Goal: Task Accomplishment & Management: Manage account settings

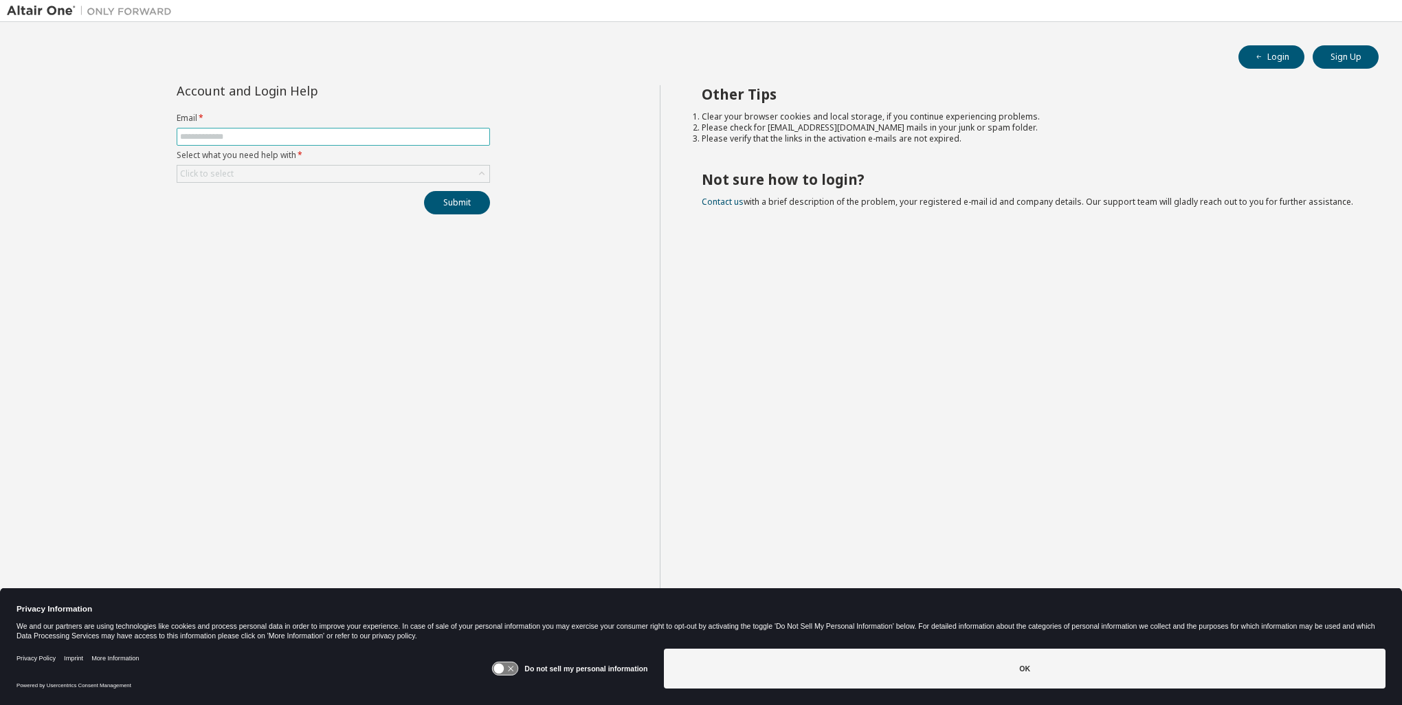
click at [245, 131] on input "text" at bounding box center [333, 136] width 307 height 11
type input "**********"
click at [483, 173] on icon at bounding box center [481, 173] width 5 height 3
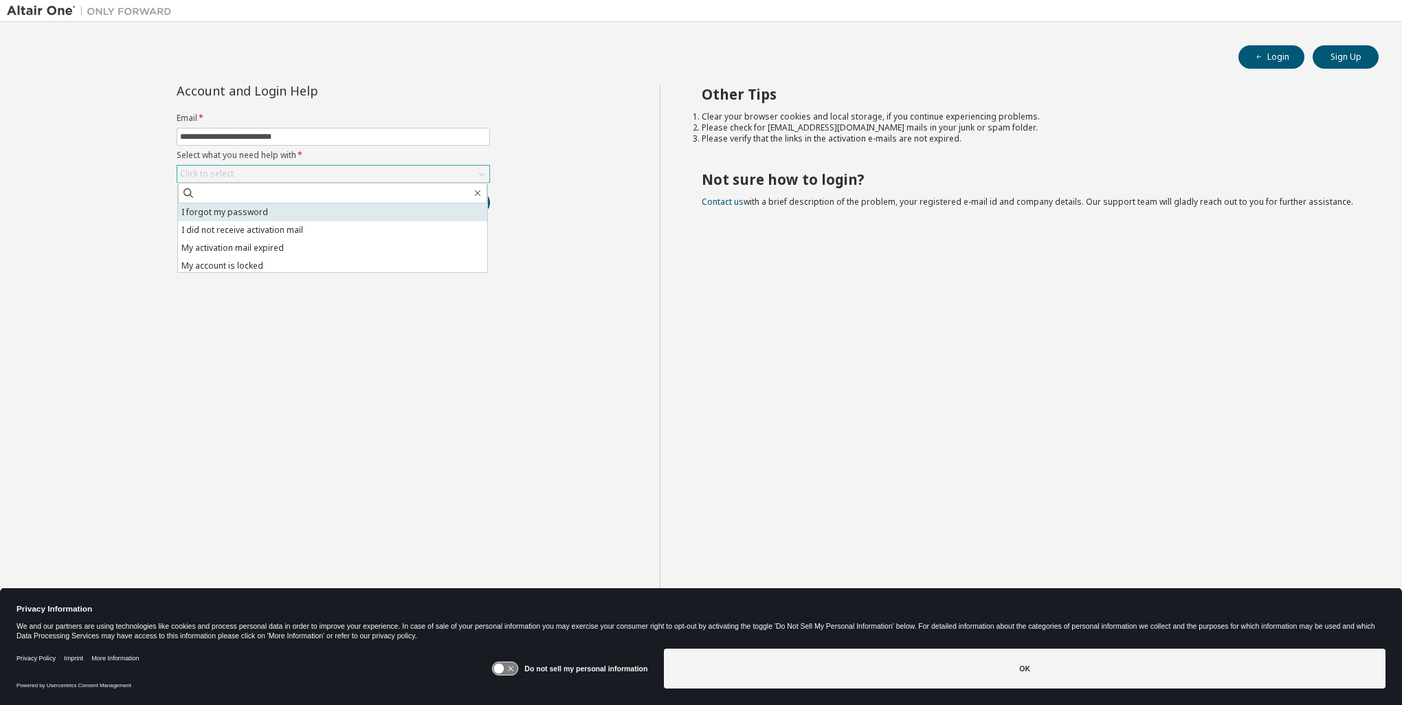
click at [253, 211] on li "I forgot my password" at bounding box center [332, 212] width 309 height 18
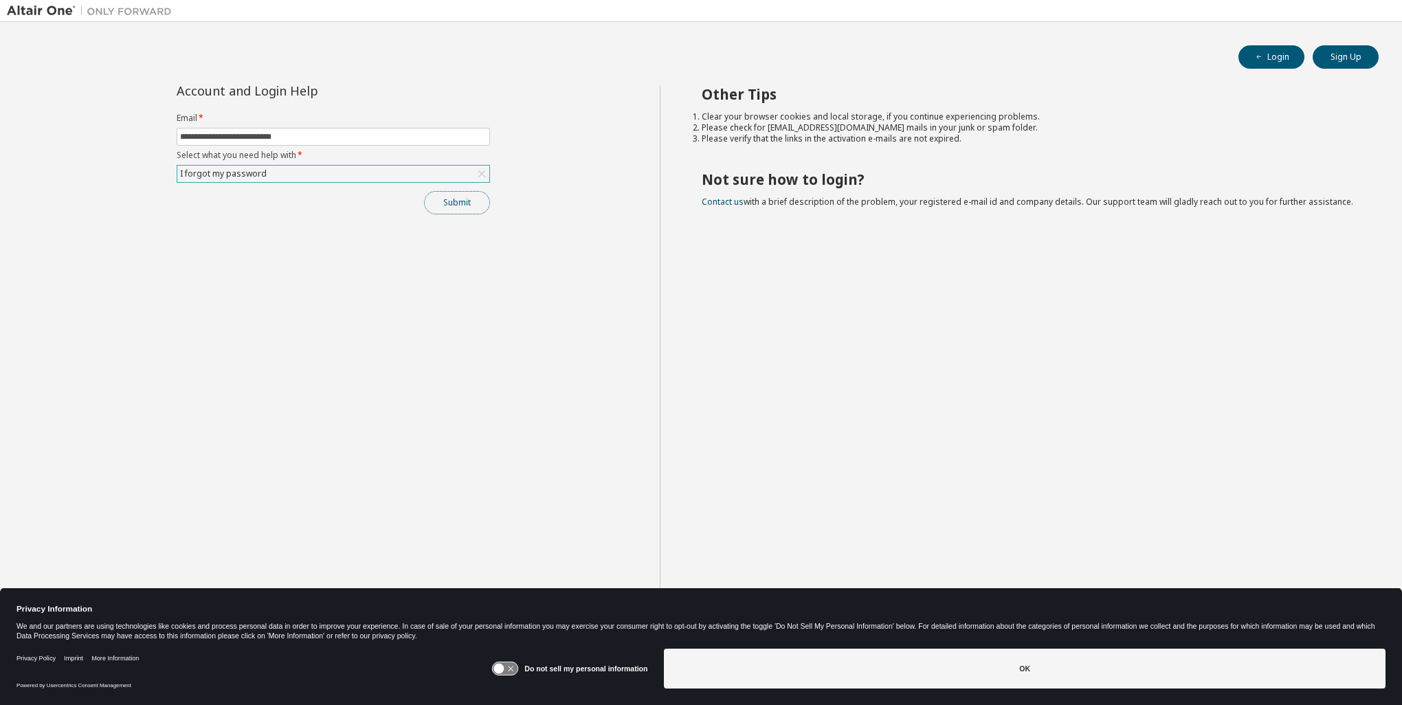
click at [463, 202] on button "Submit" at bounding box center [457, 202] width 66 height 23
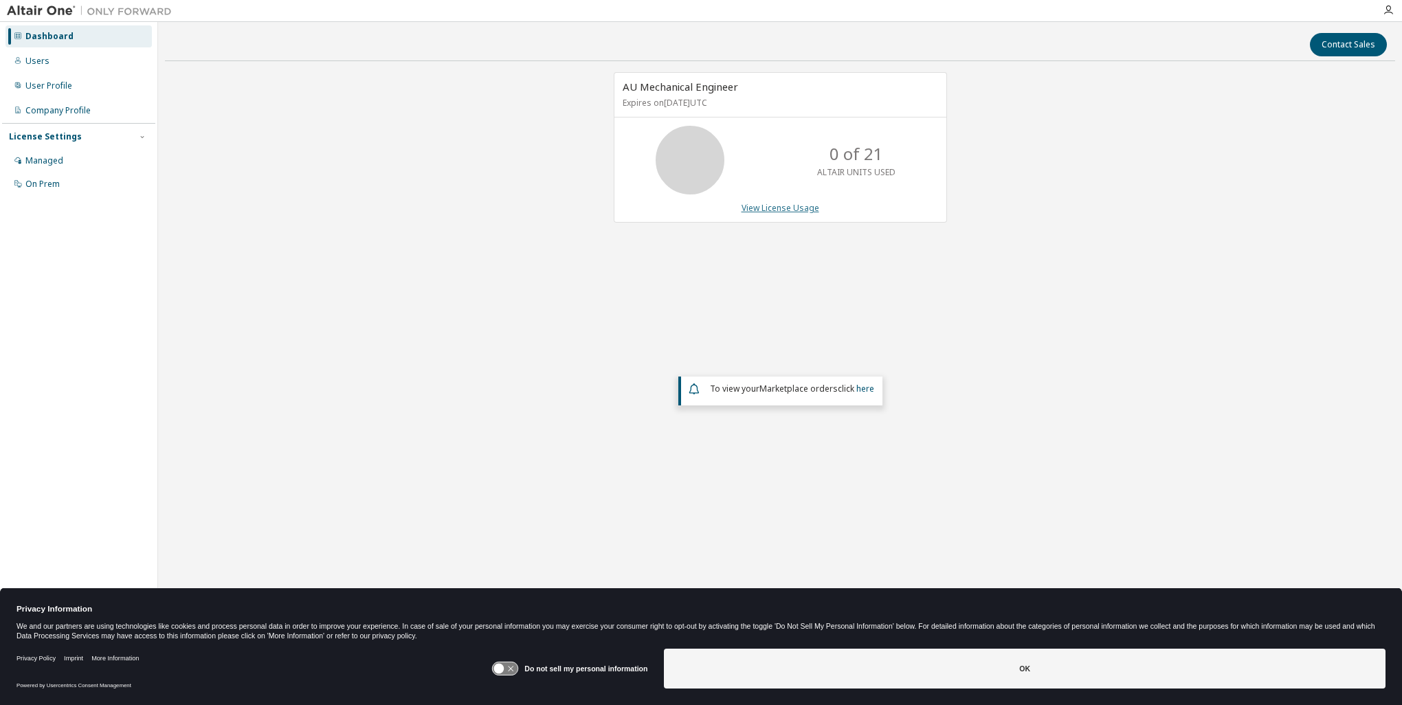
click at [762, 210] on link "View License Usage" at bounding box center [781, 208] width 78 height 12
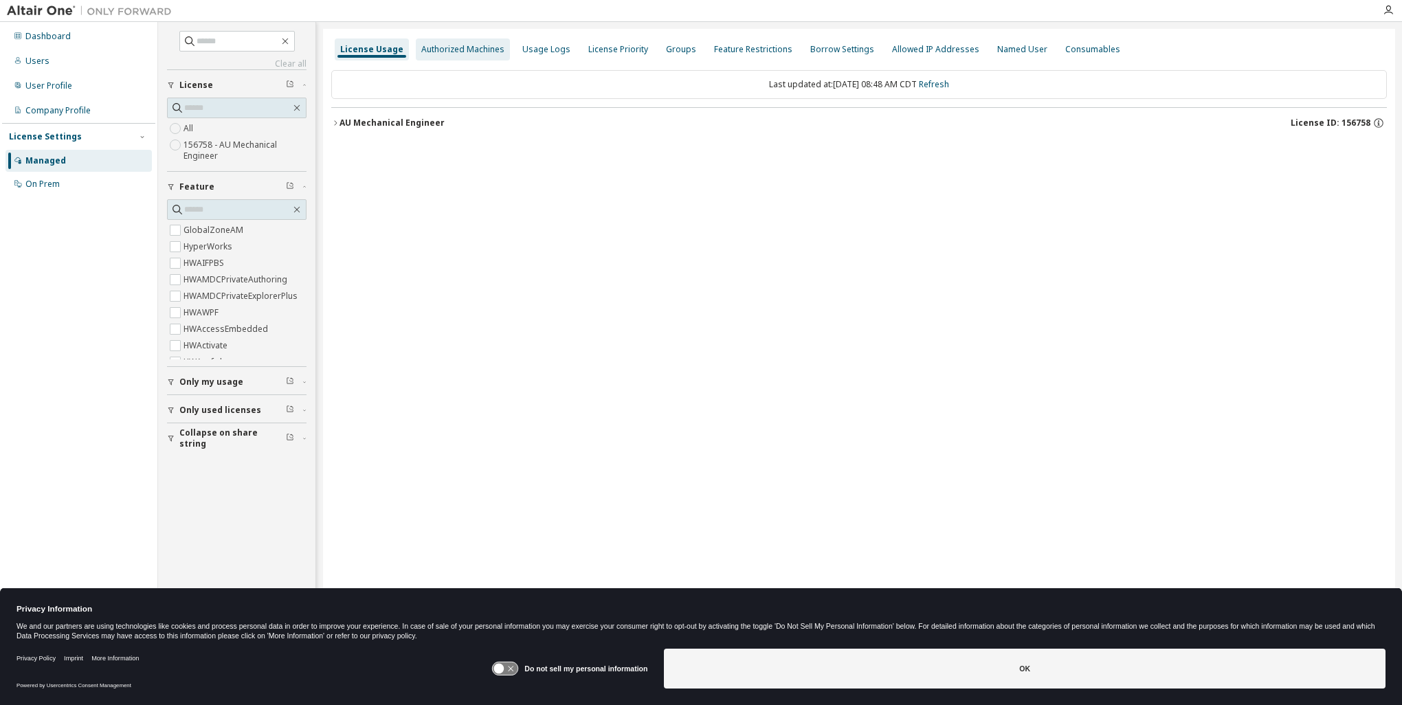
click at [460, 49] on div "Authorized Machines" at bounding box center [462, 49] width 83 height 11
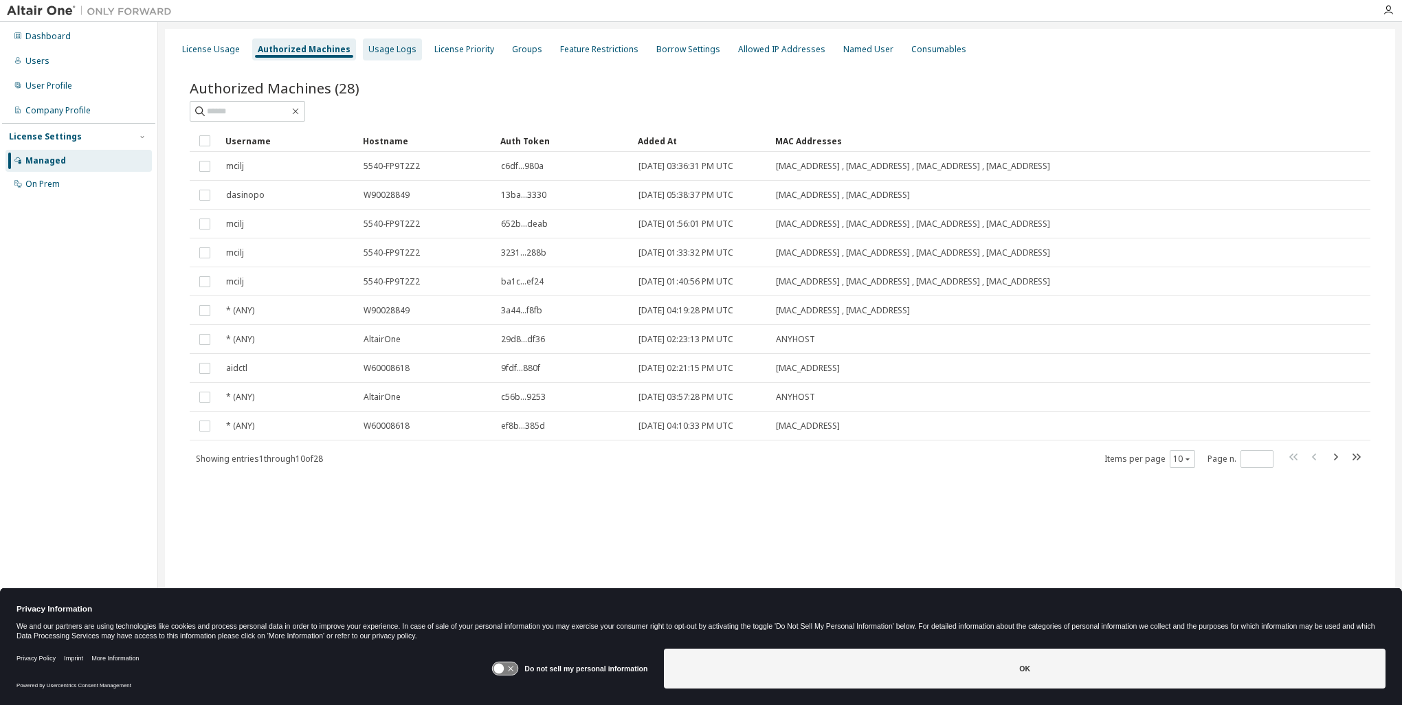
click at [393, 48] on div "Usage Logs" at bounding box center [392, 49] width 48 height 11
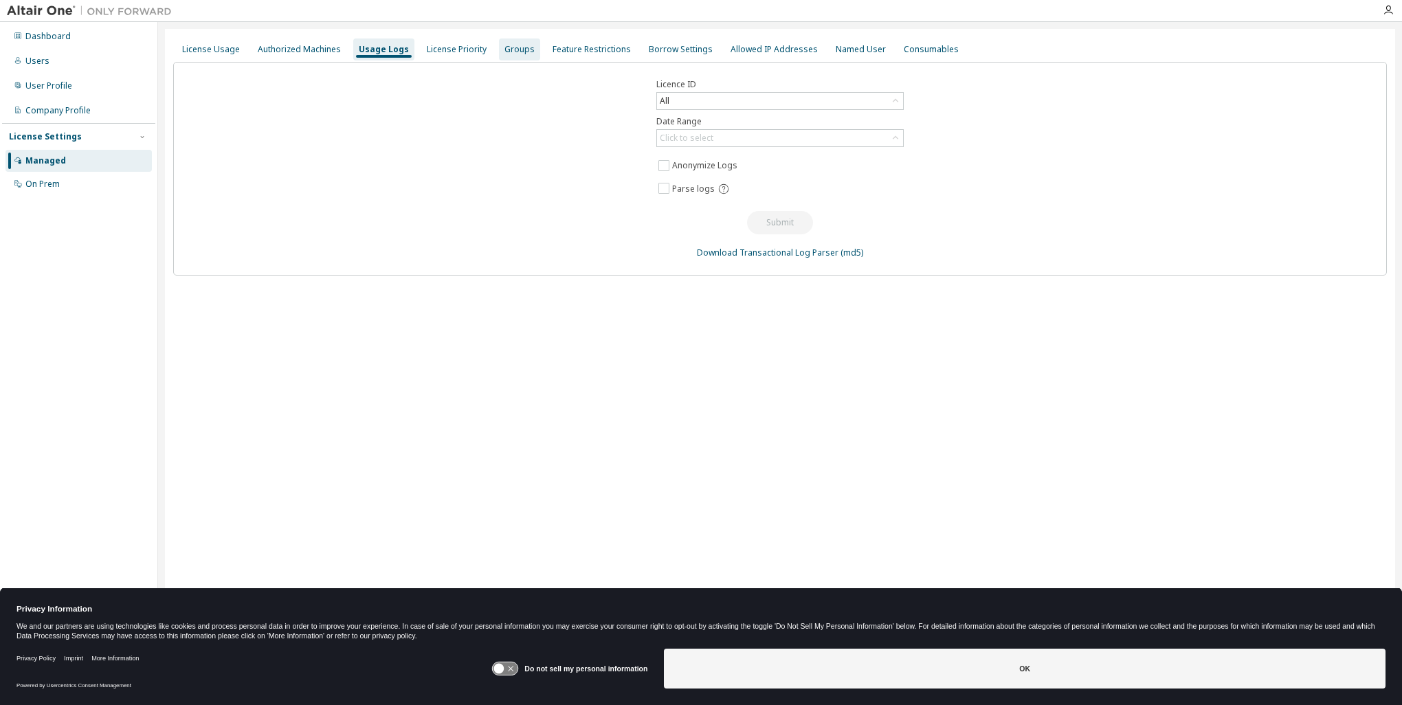
click at [514, 48] on div "Groups" at bounding box center [519, 49] width 30 height 11
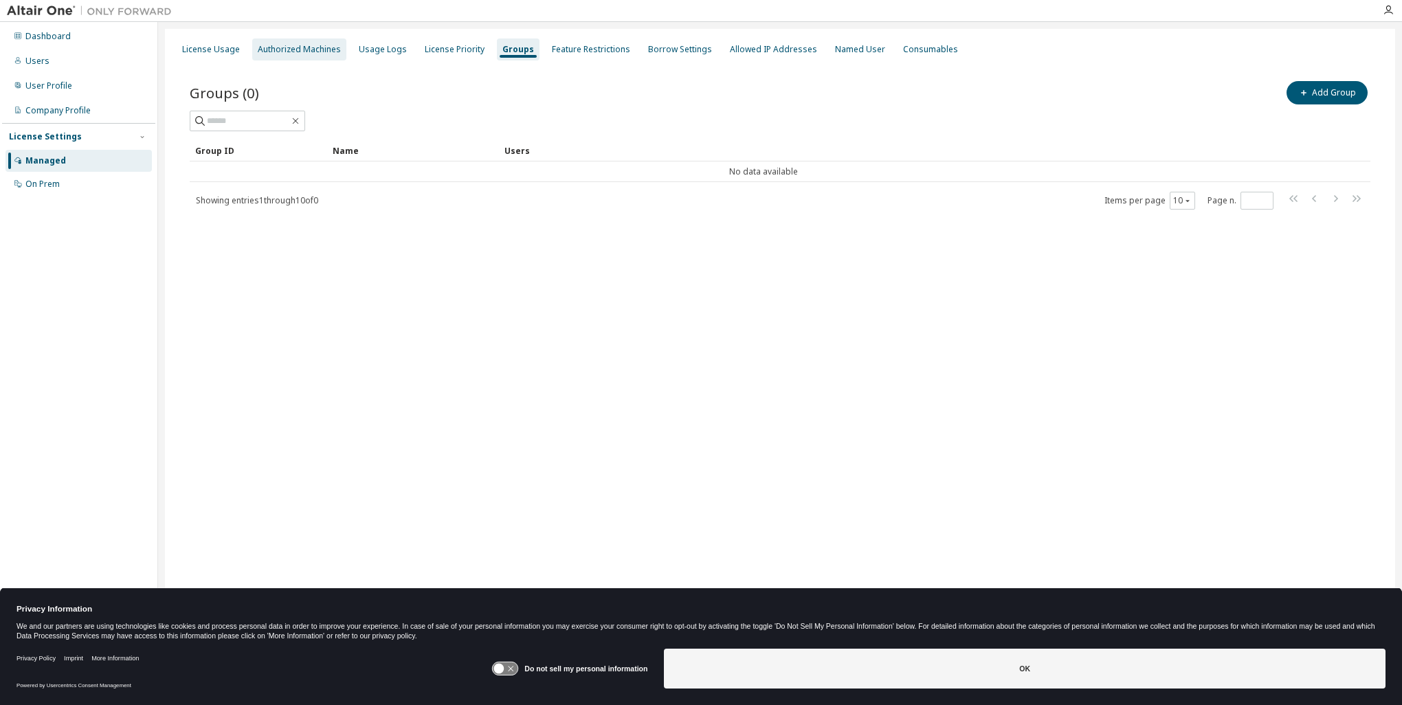
click at [290, 50] on div "Authorized Machines" at bounding box center [299, 49] width 83 height 11
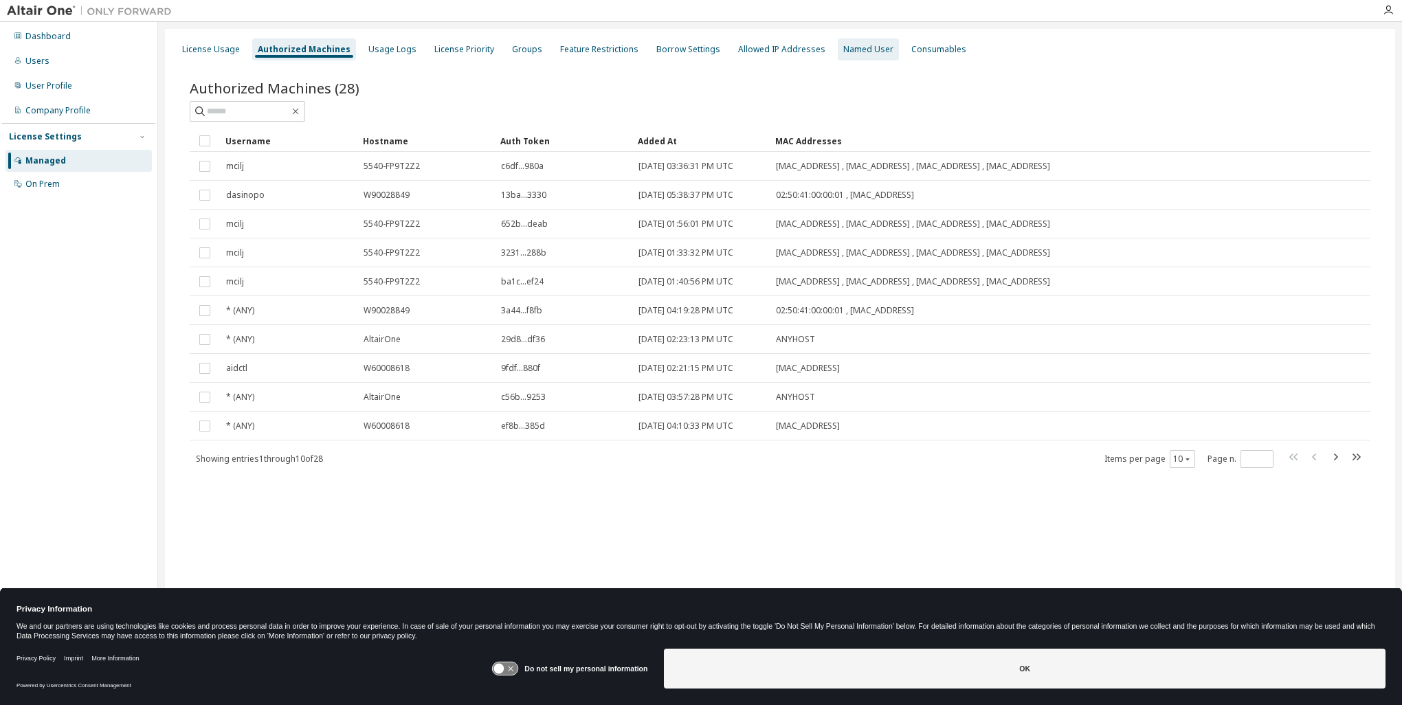
click at [851, 45] on div "Named User" at bounding box center [868, 49] width 50 height 11
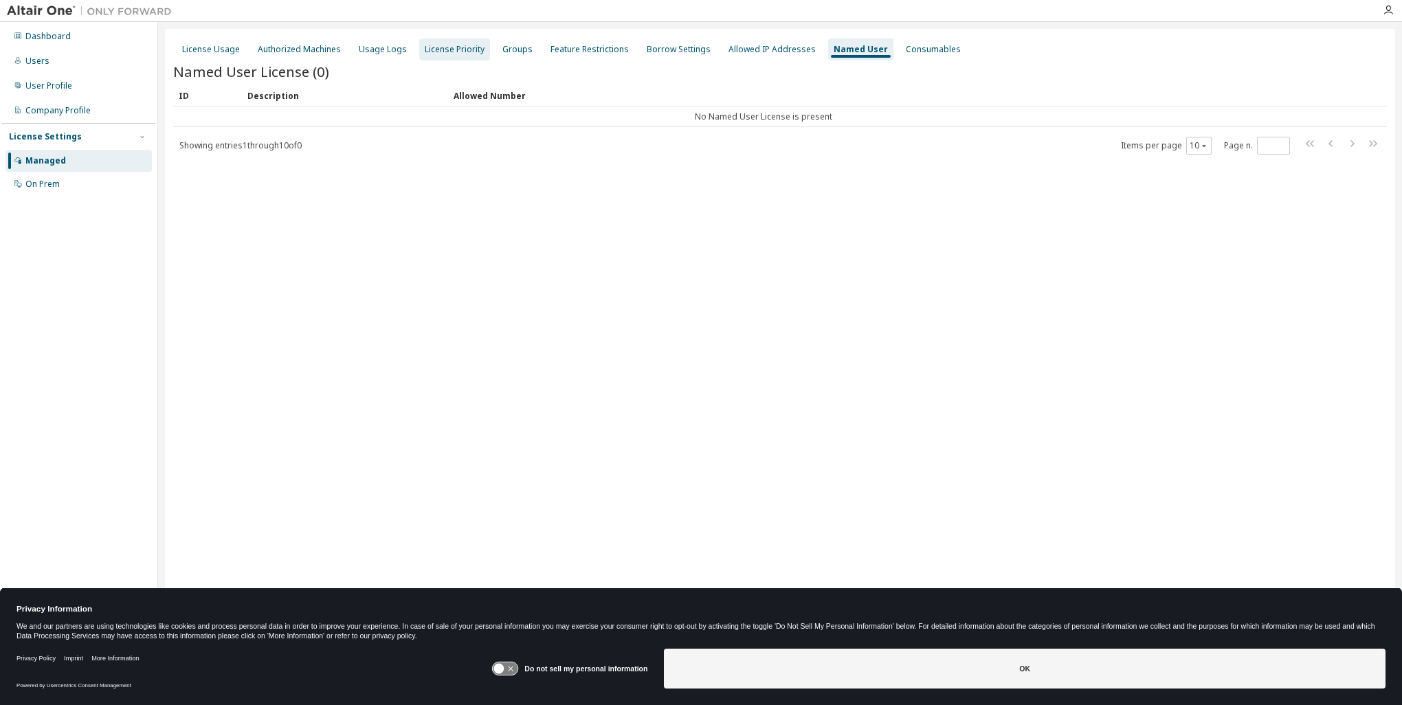
click at [453, 51] on div "License Priority" at bounding box center [455, 49] width 60 height 11
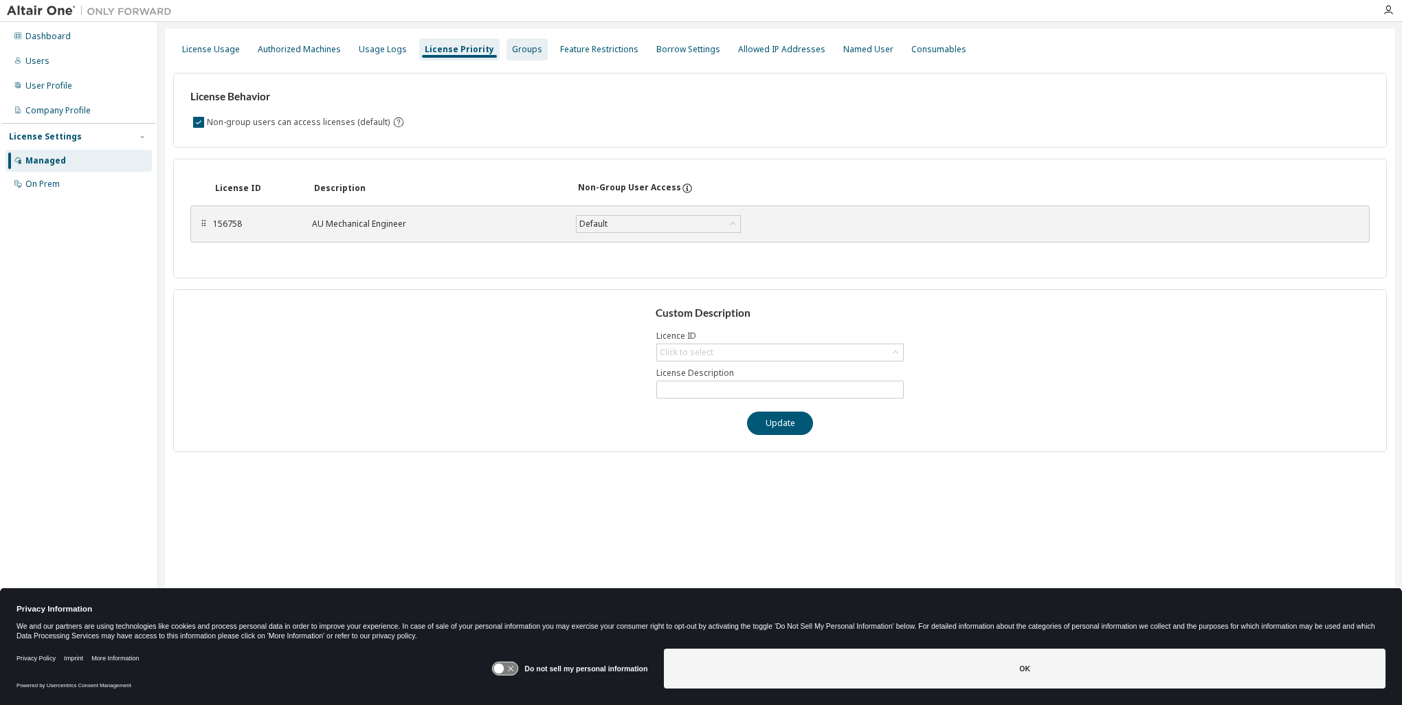
click at [515, 52] on div "Groups" at bounding box center [527, 49] width 30 height 11
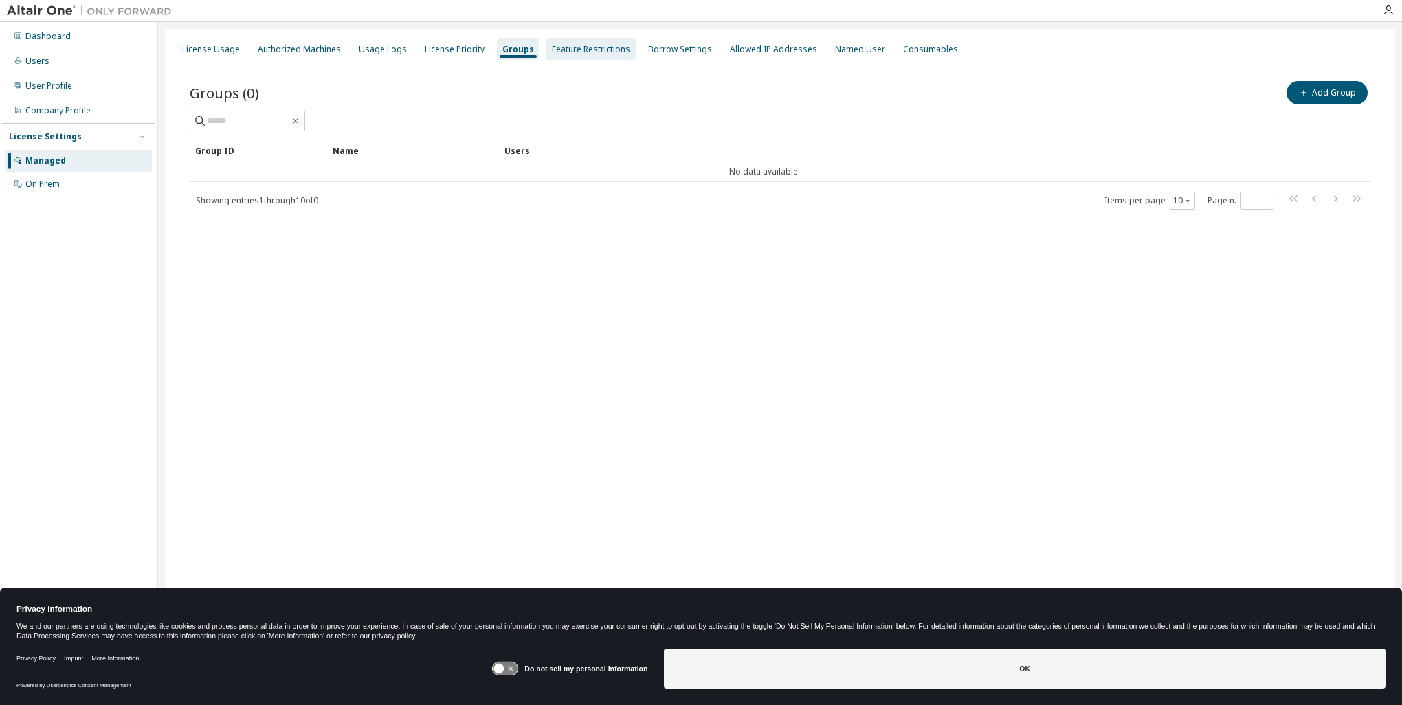
click at [559, 48] on div "Feature Restrictions" at bounding box center [591, 49] width 78 height 11
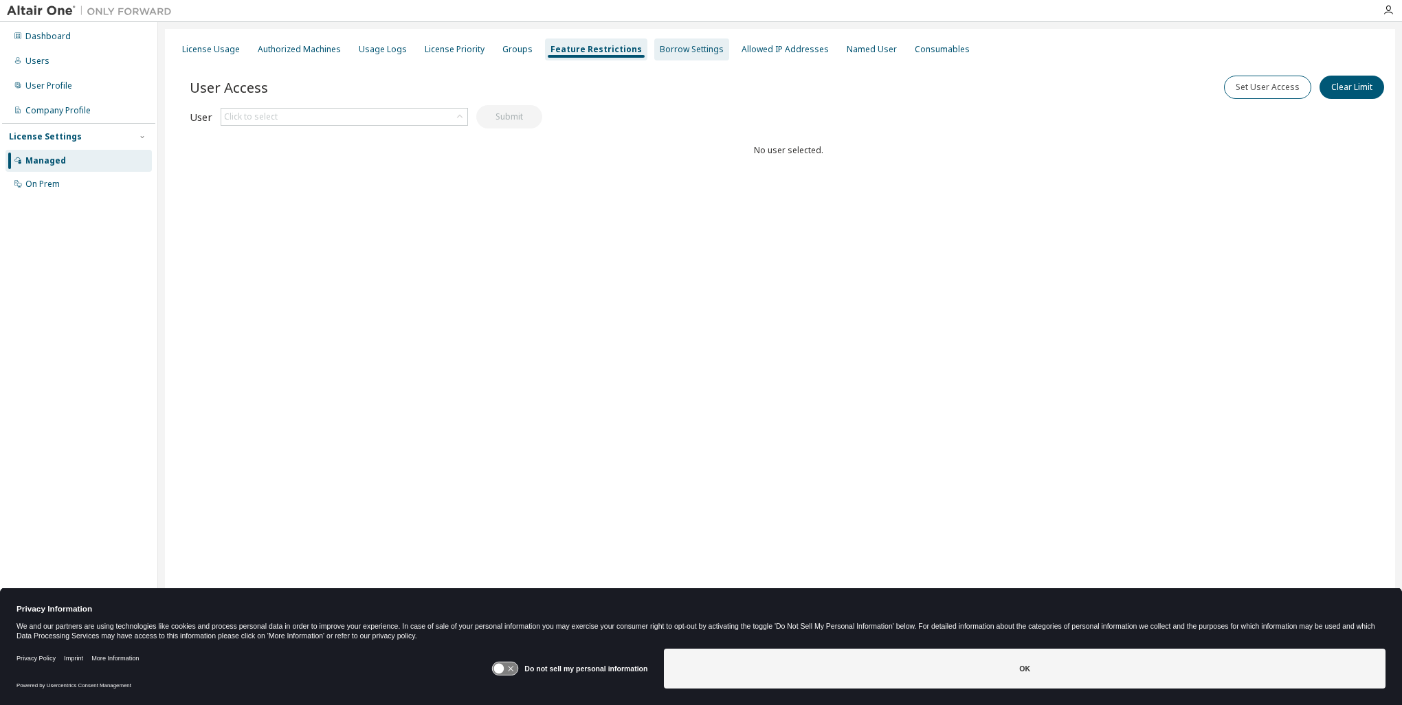
click at [660, 50] on div "Borrow Settings" at bounding box center [692, 49] width 64 height 11
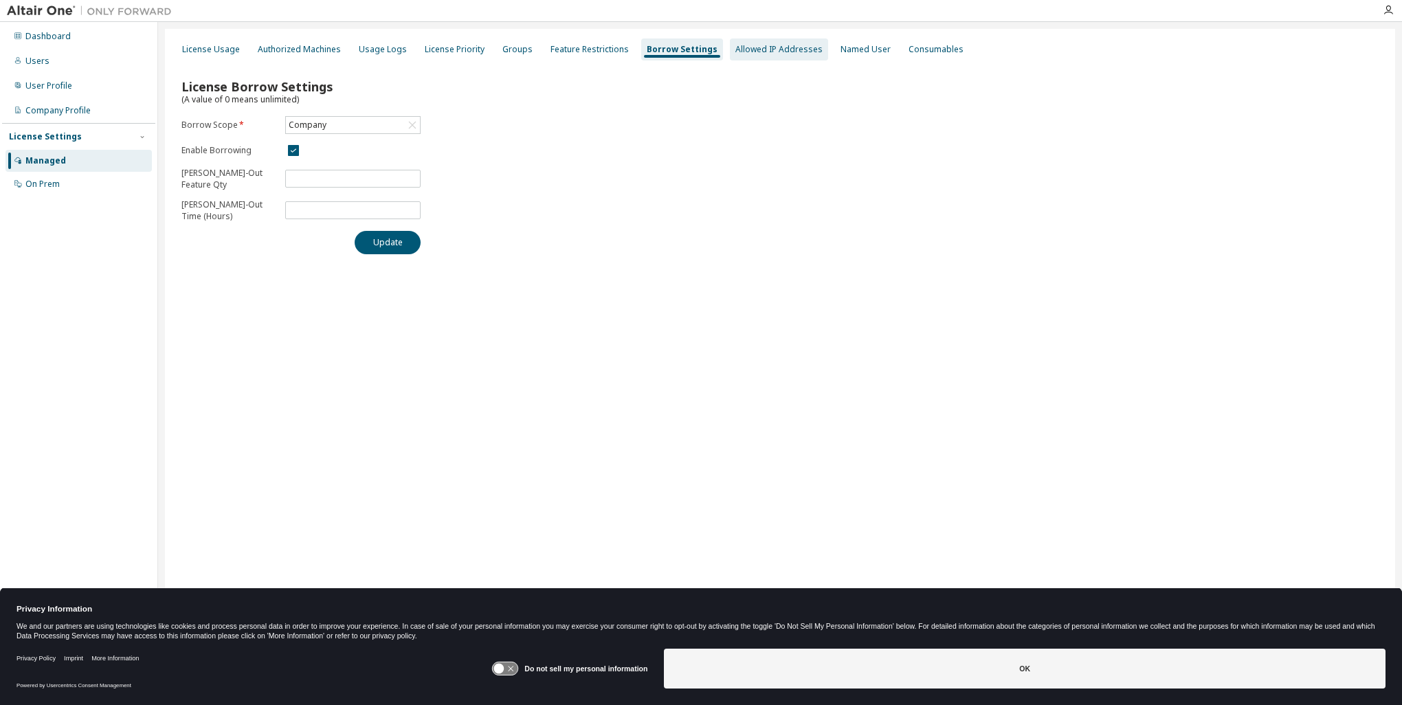
click at [786, 54] on div "Allowed IP Addresses" at bounding box center [778, 49] width 87 height 11
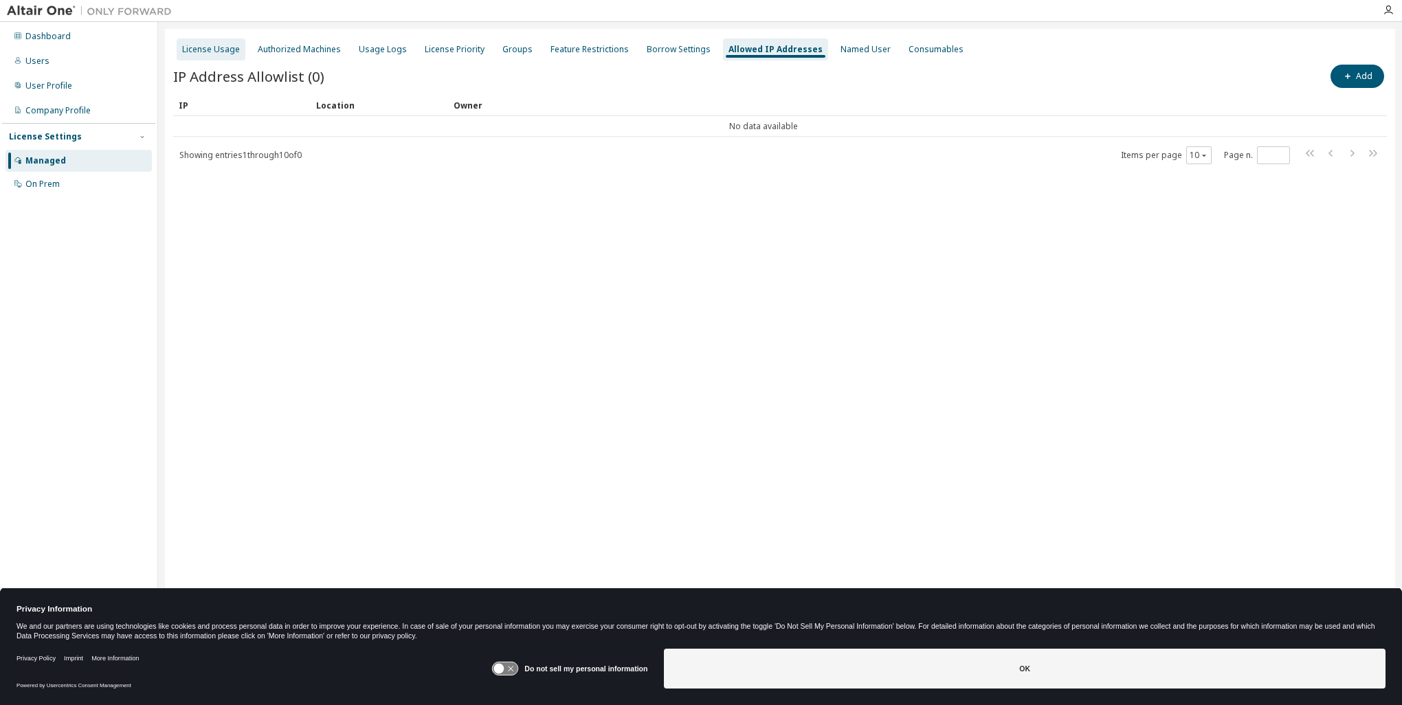
click at [229, 47] on div "License Usage" at bounding box center [211, 49] width 58 height 11
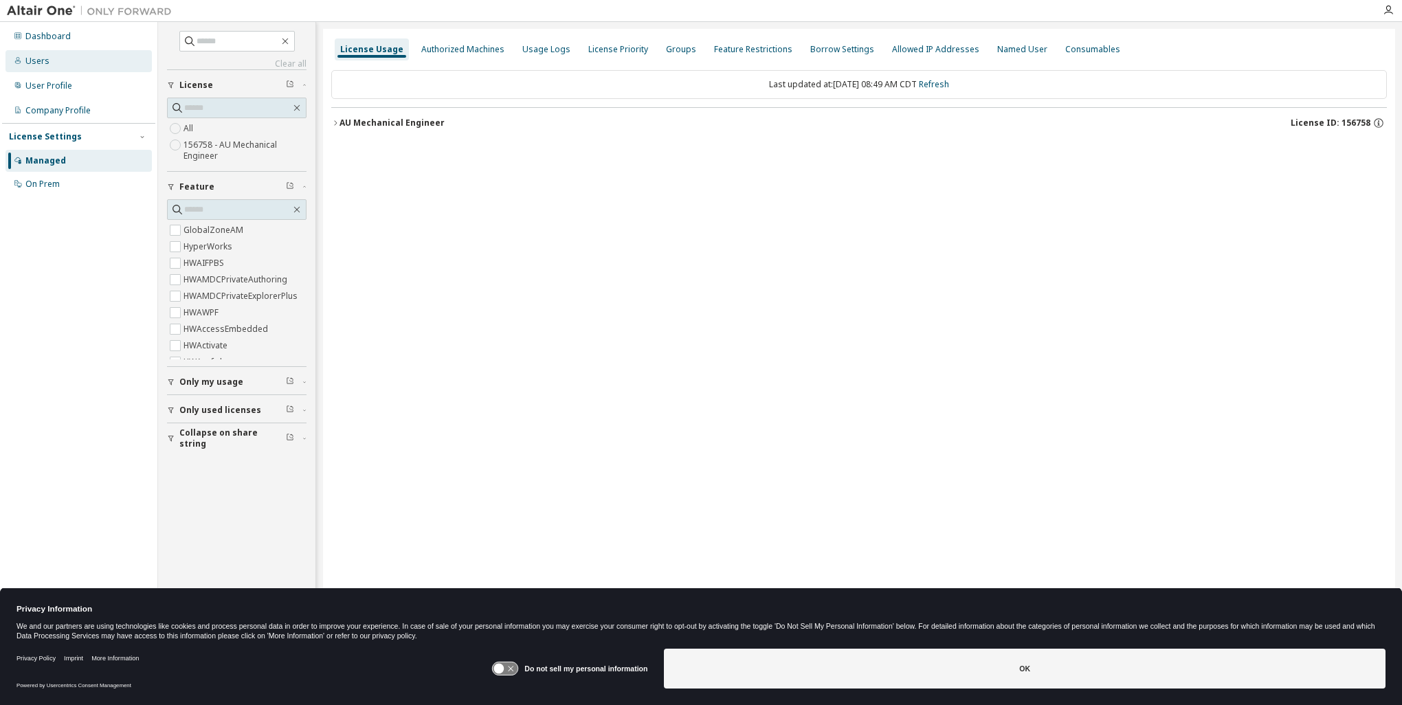
click at [35, 57] on div "Users" at bounding box center [37, 61] width 24 height 11
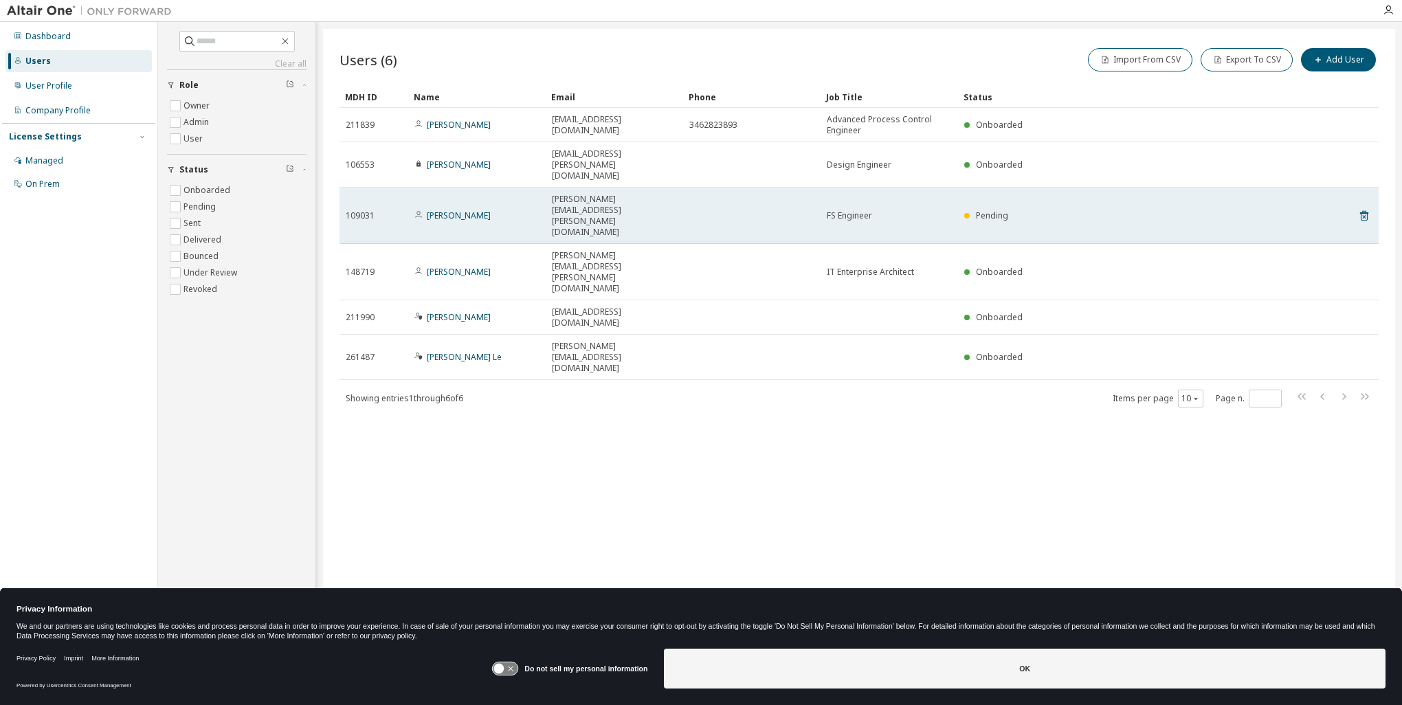
click at [1370, 188] on tr "109031 Jeff Edwards Jeffrey.Edwards@LYB.com FS Engineer Pending" at bounding box center [859, 216] width 1039 height 56
click at [1366, 211] on icon at bounding box center [1364, 216] width 8 height 10
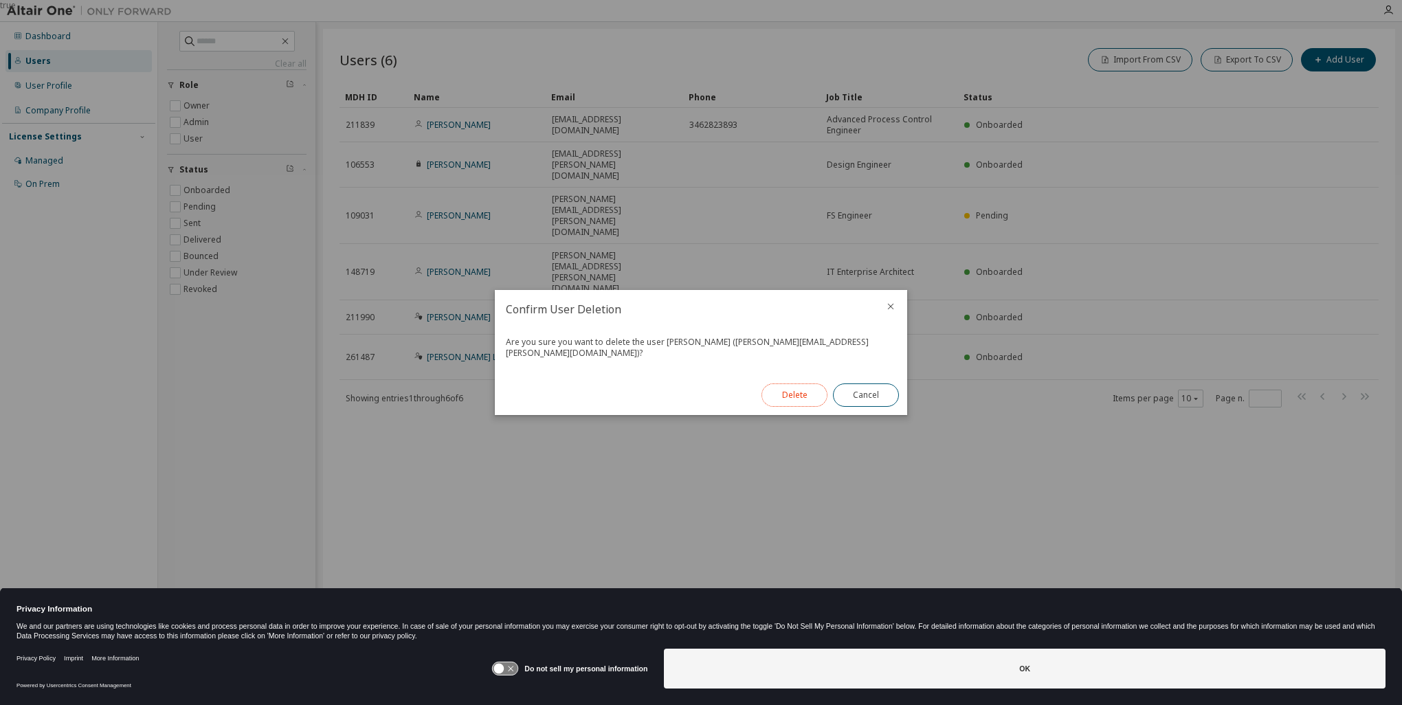
click at [795, 385] on button "Delete" at bounding box center [795, 395] width 66 height 23
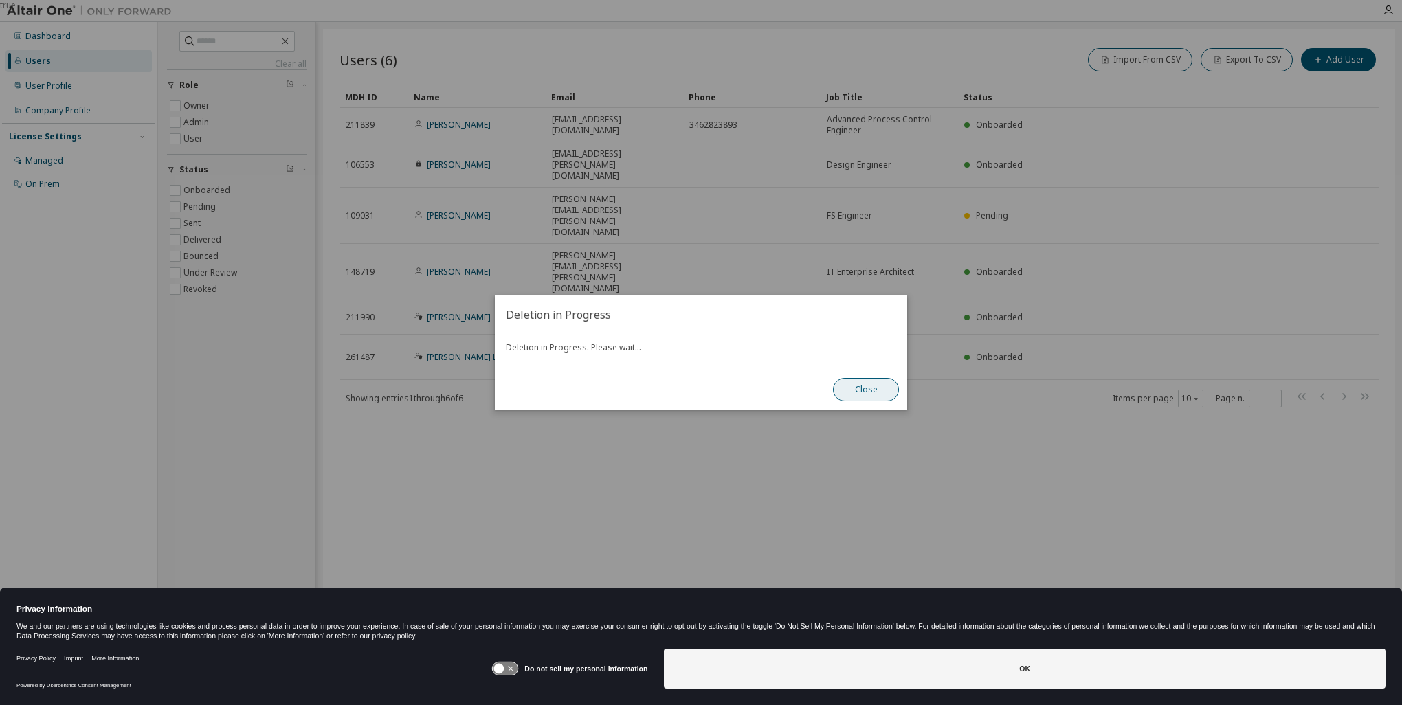
click at [876, 391] on button "Close" at bounding box center [866, 389] width 66 height 23
click at [848, 383] on button "Close" at bounding box center [866, 389] width 66 height 23
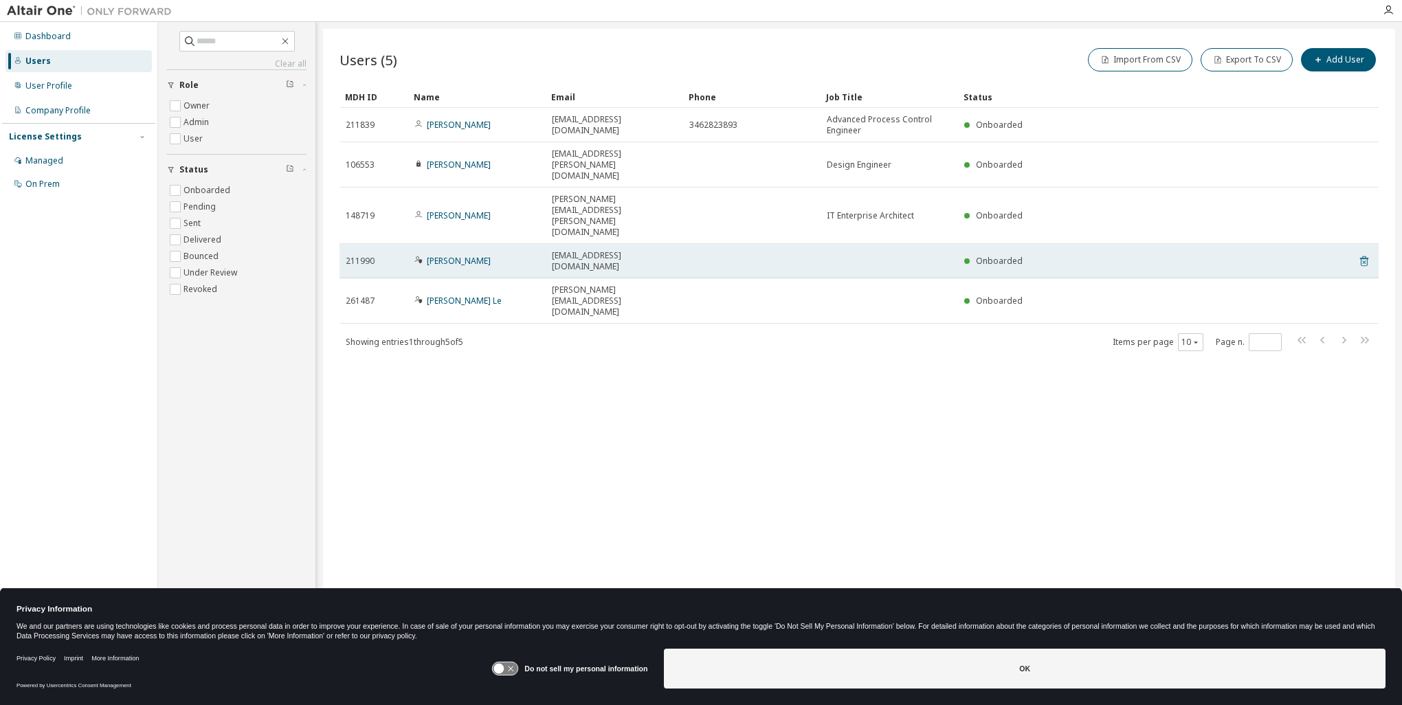
click at [1366, 256] on icon at bounding box center [1364, 261] width 8 height 10
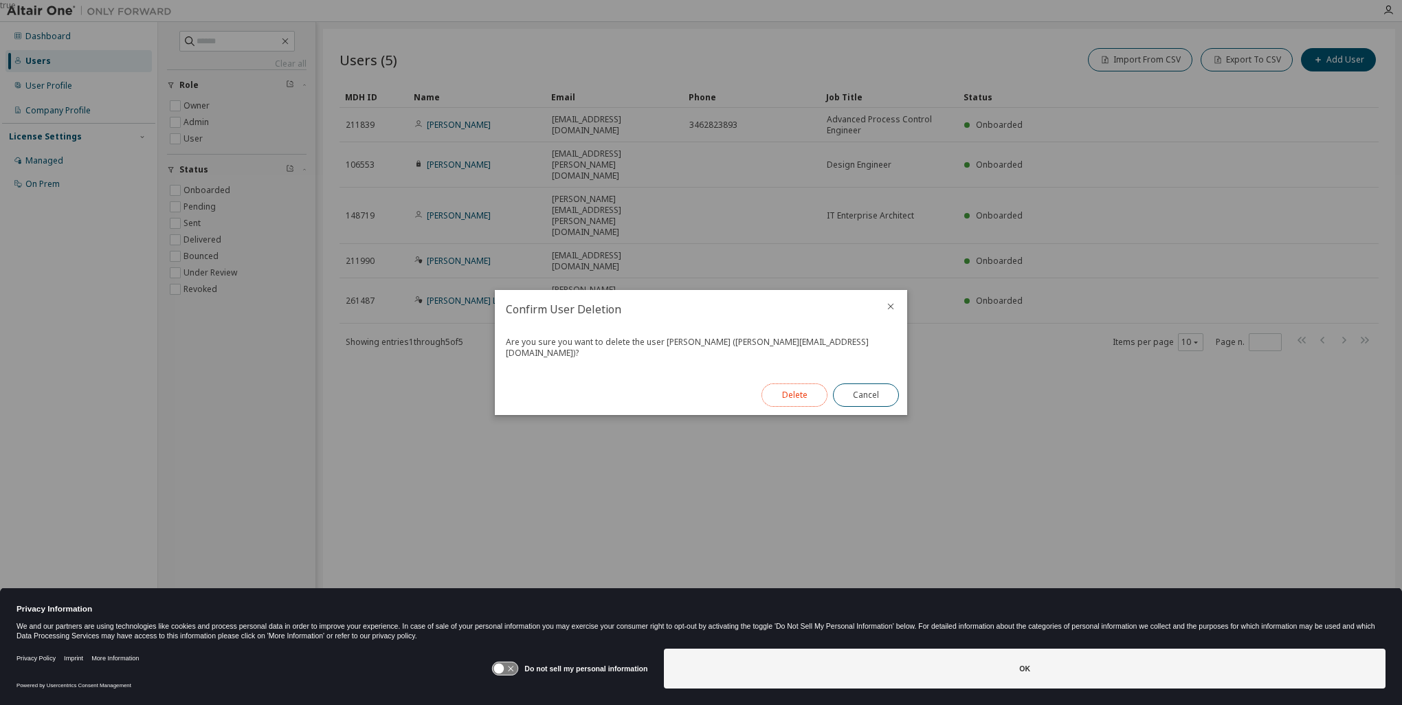
click at [792, 384] on button "Delete" at bounding box center [795, 395] width 66 height 23
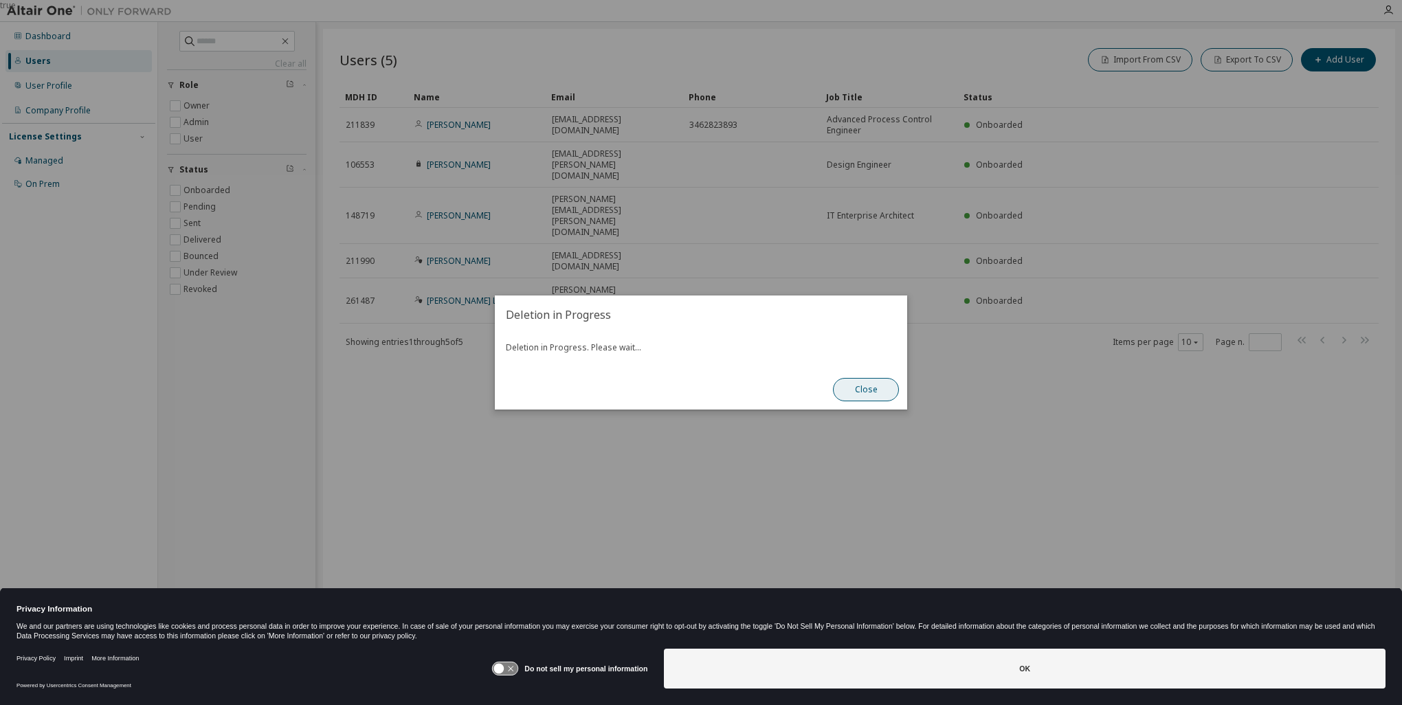
click at [882, 392] on button "Close" at bounding box center [866, 389] width 66 height 23
click at [867, 390] on button "Close" at bounding box center [866, 389] width 66 height 23
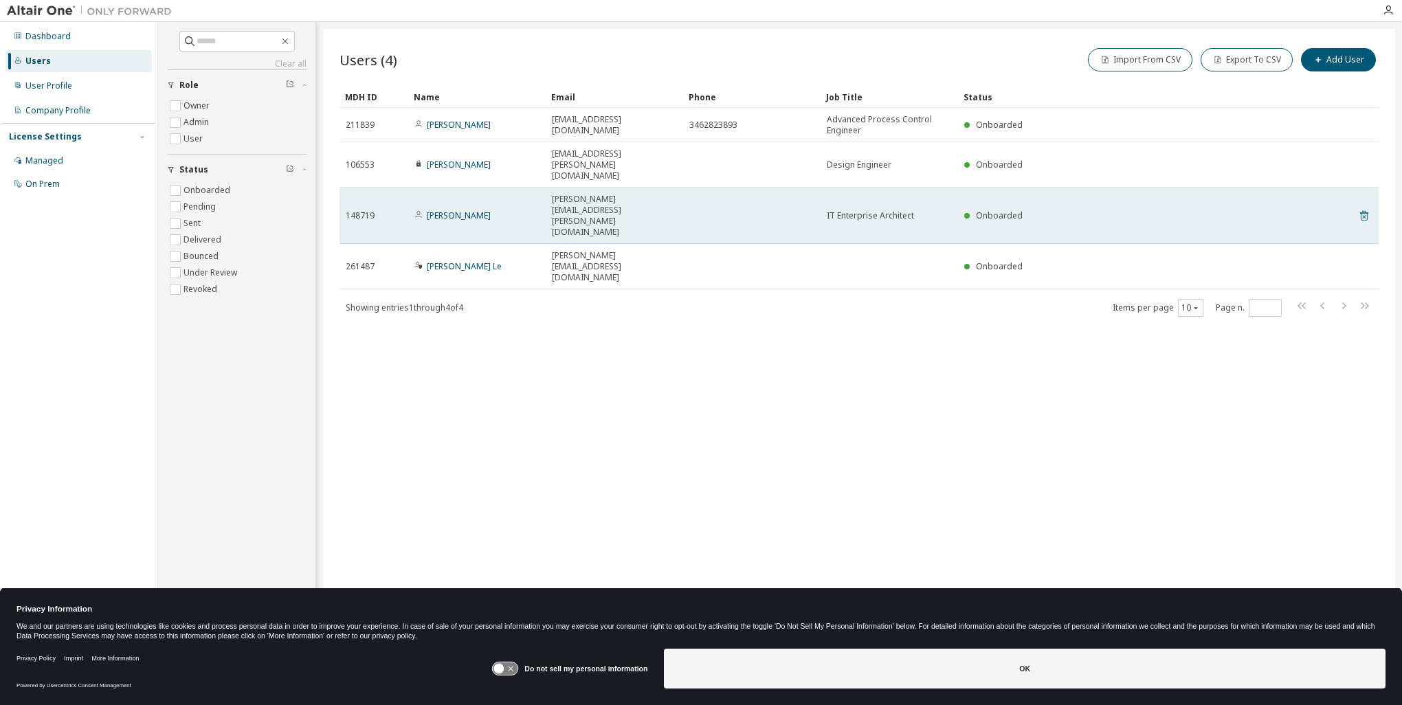
click at [1368, 208] on icon at bounding box center [1364, 216] width 12 height 16
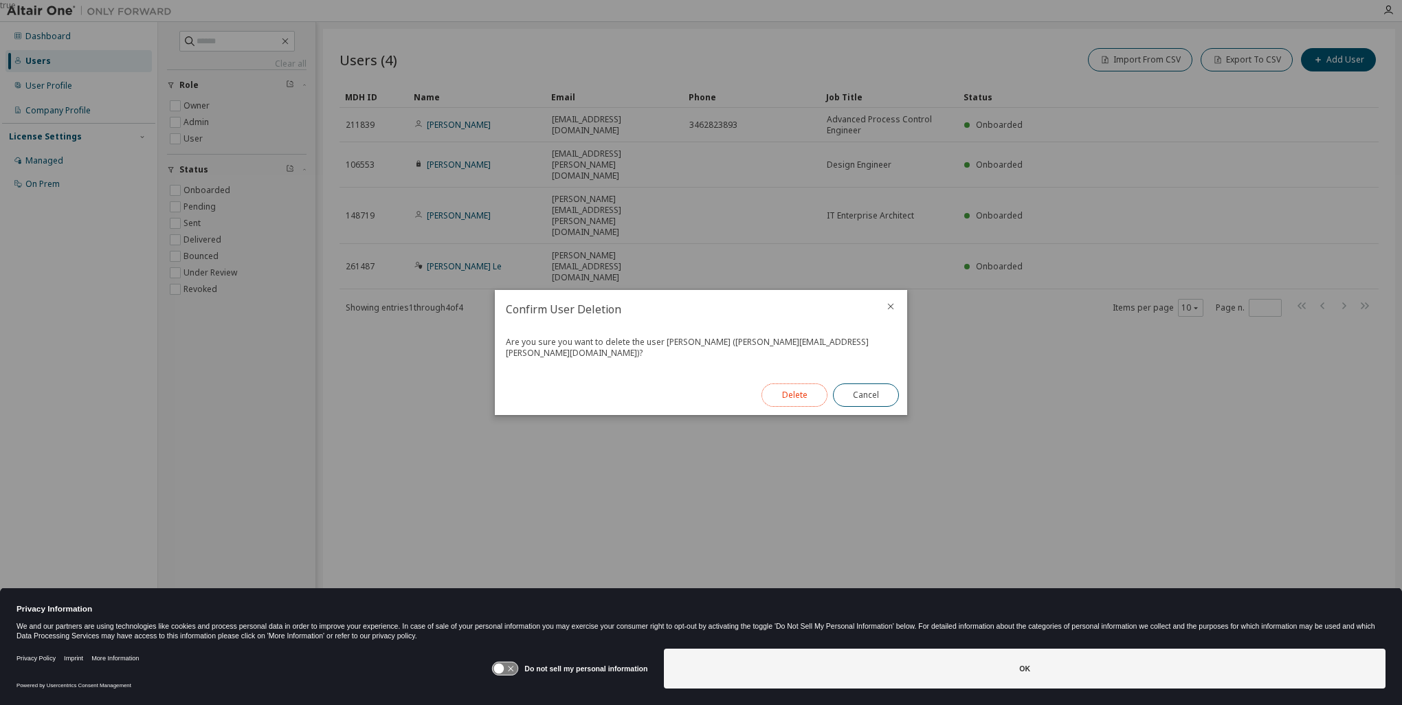
click at [794, 388] on button "Delete" at bounding box center [795, 395] width 66 height 23
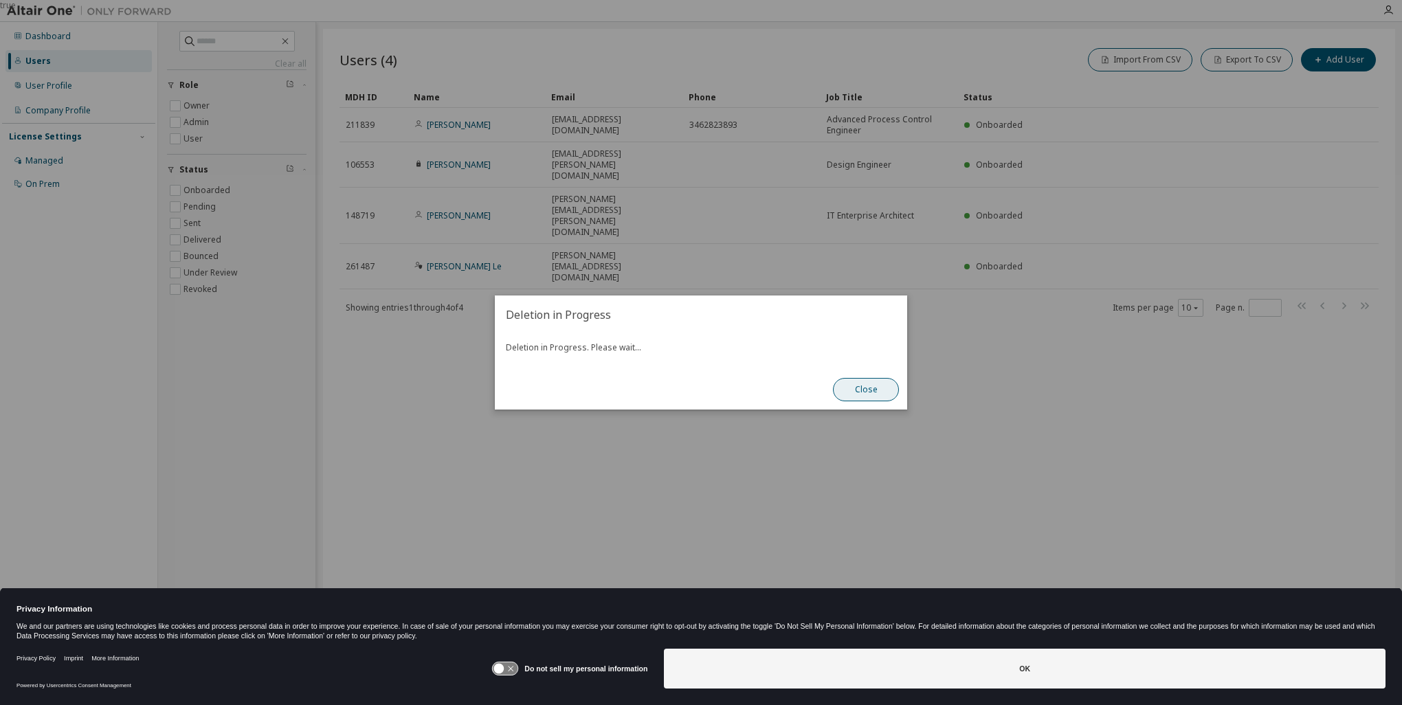
click at [858, 386] on button "Close" at bounding box center [866, 389] width 66 height 23
click at [876, 386] on button "Close" at bounding box center [866, 389] width 66 height 23
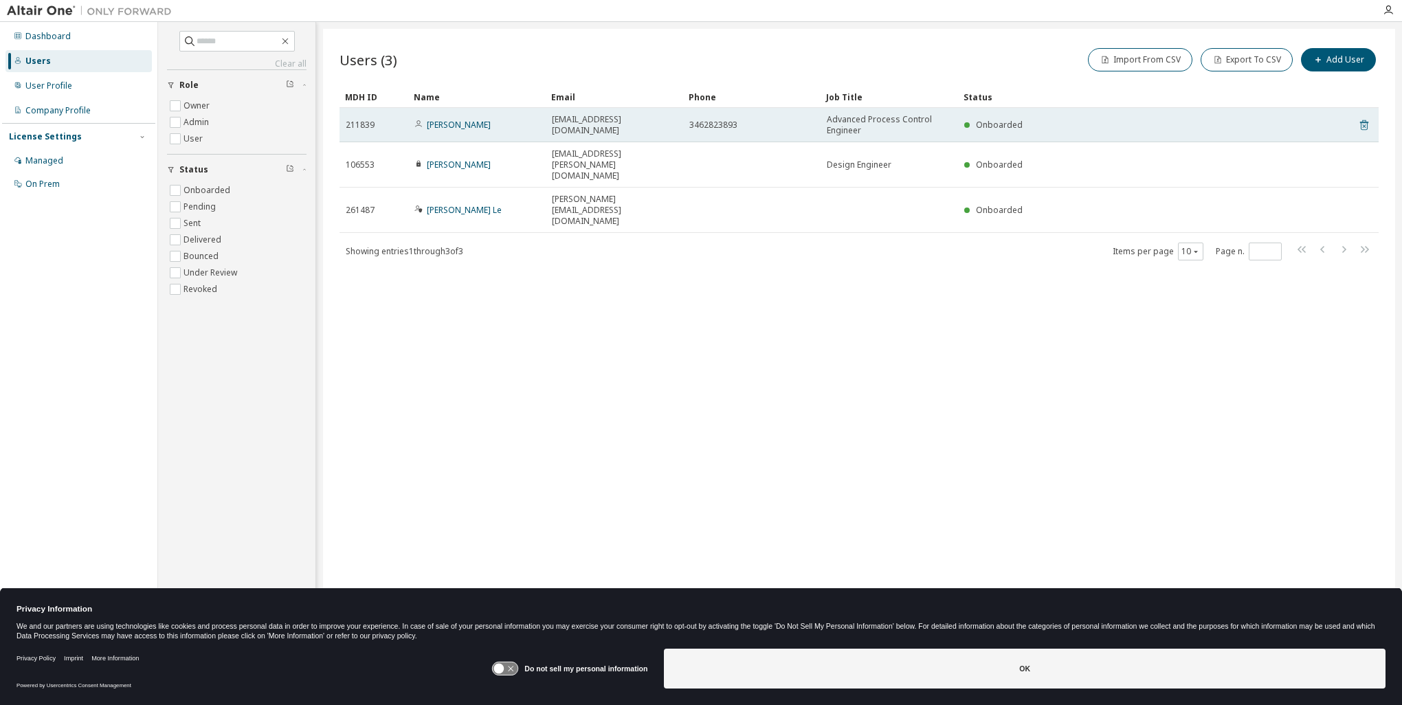
click at [1368, 122] on icon at bounding box center [1364, 125] width 8 height 10
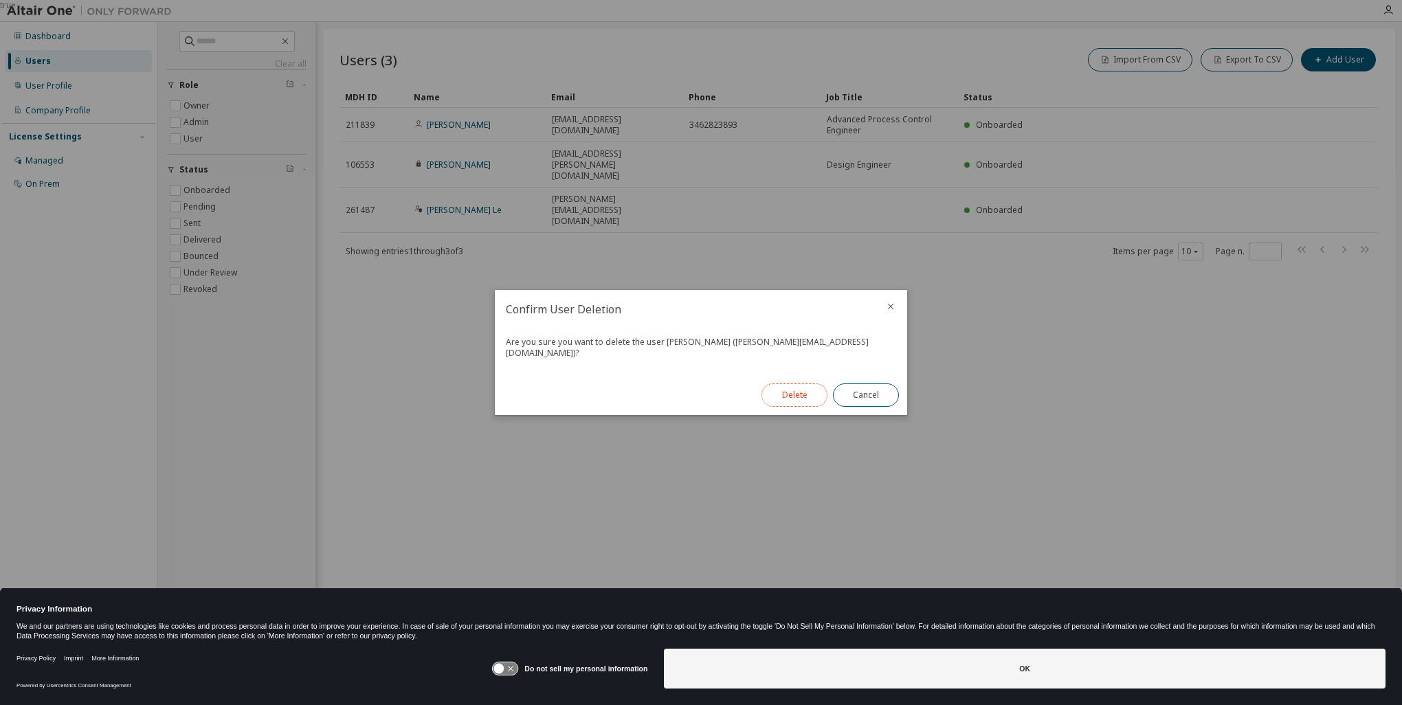
click at [795, 392] on button "Delete" at bounding box center [795, 395] width 66 height 23
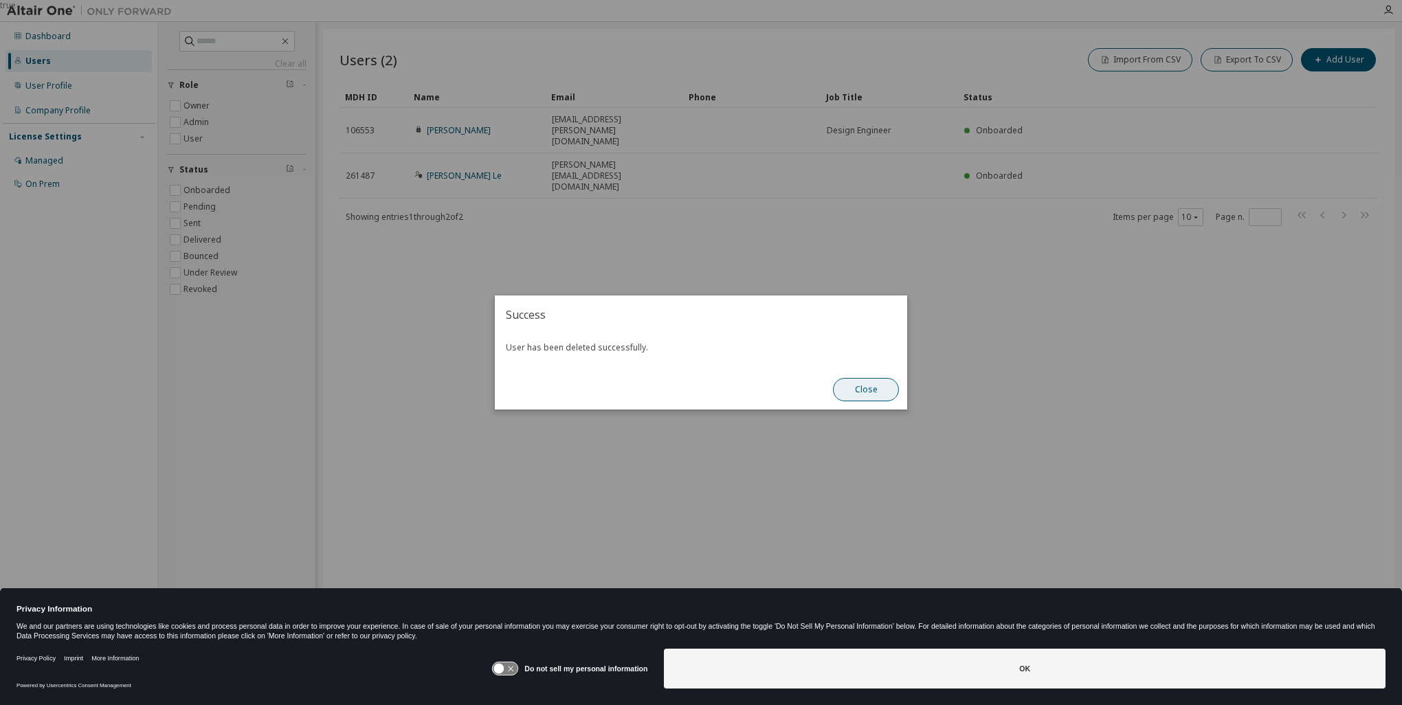
click at [853, 390] on button "Close" at bounding box center [866, 389] width 66 height 23
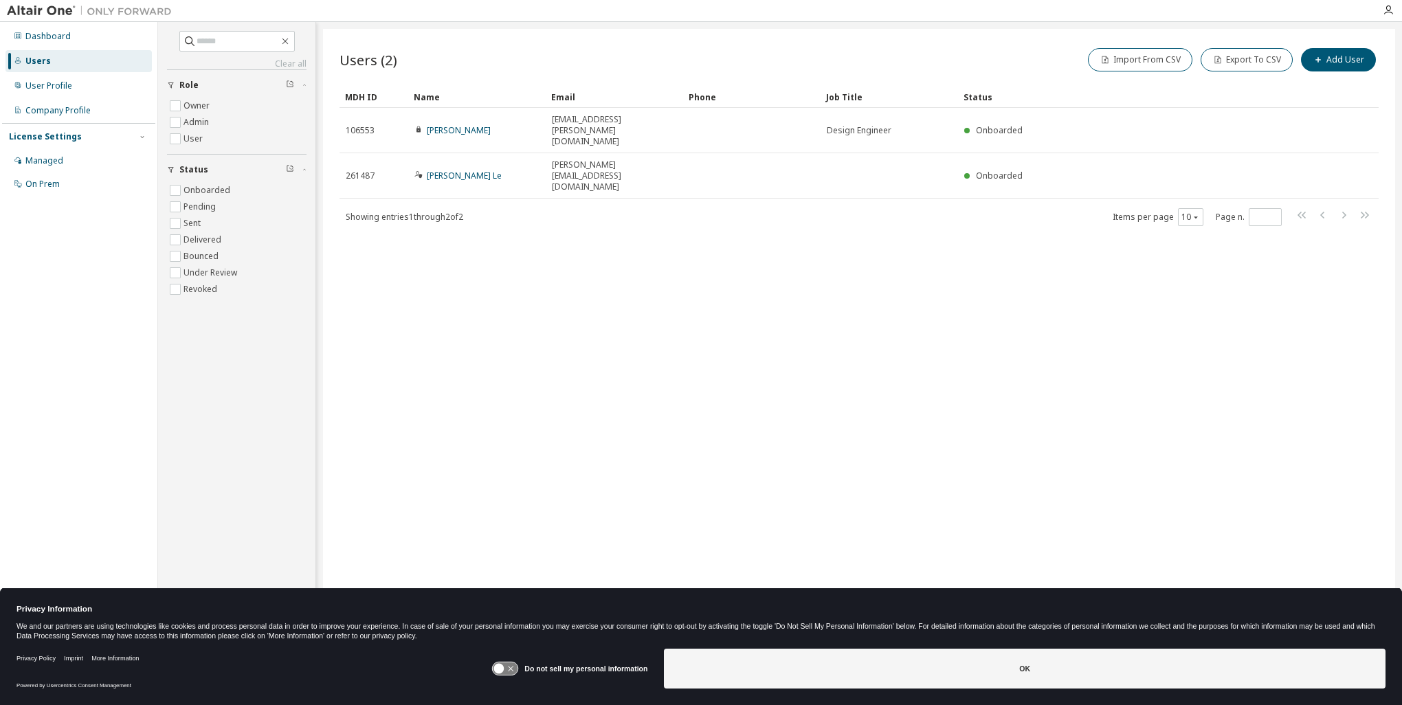
click at [43, 54] on div "Users" at bounding box center [78, 61] width 146 height 22
click at [52, 162] on div "Managed" at bounding box center [44, 160] width 38 height 11
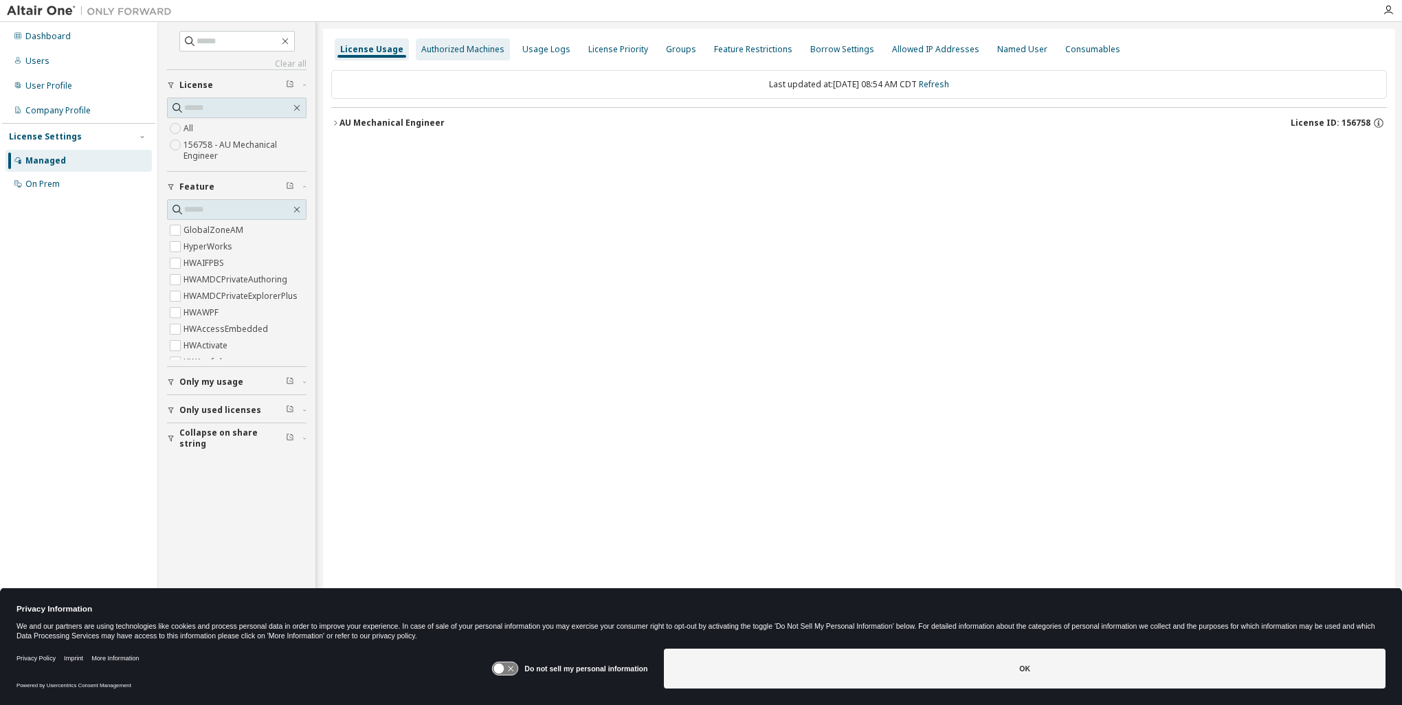
click at [459, 47] on div "Authorized Machines" at bounding box center [462, 49] width 83 height 11
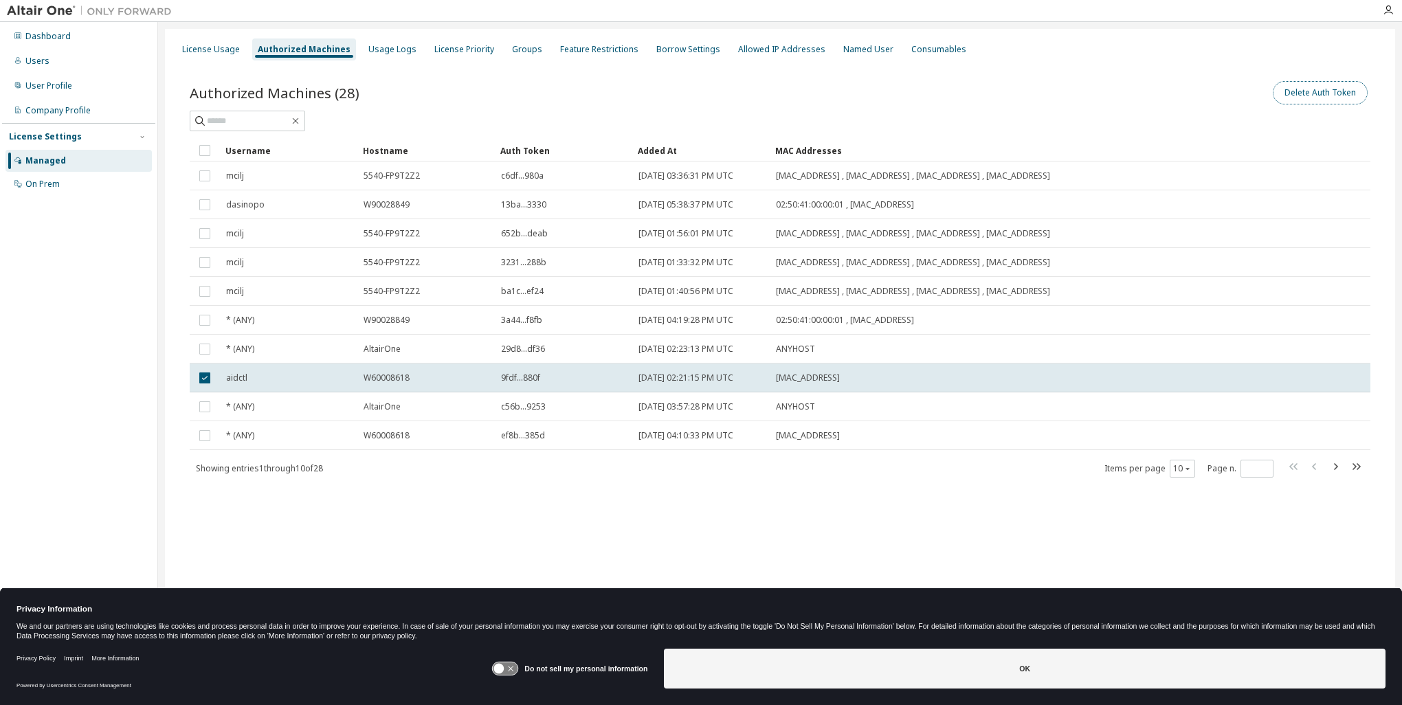
click at [1324, 94] on button "Delete Auth Token" at bounding box center [1320, 92] width 95 height 23
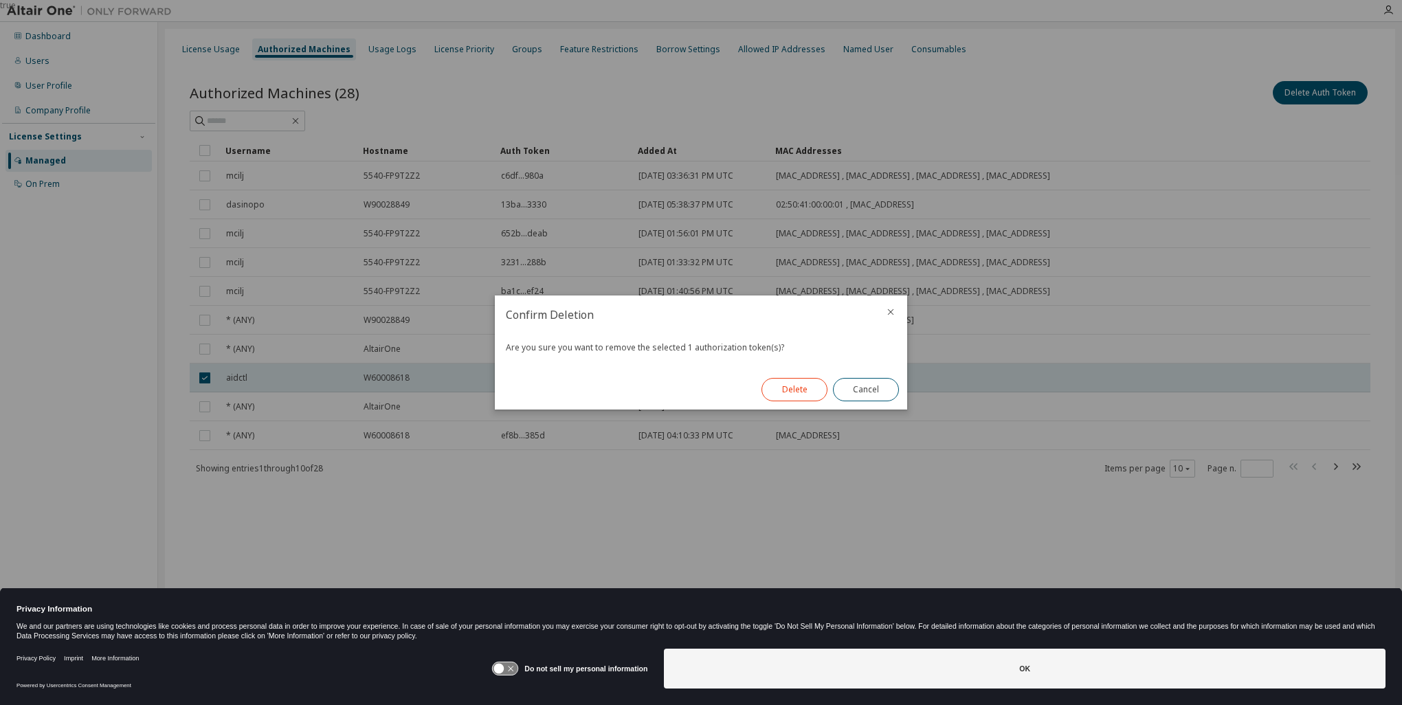
click at [799, 383] on button "Delete" at bounding box center [795, 389] width 66 height 23
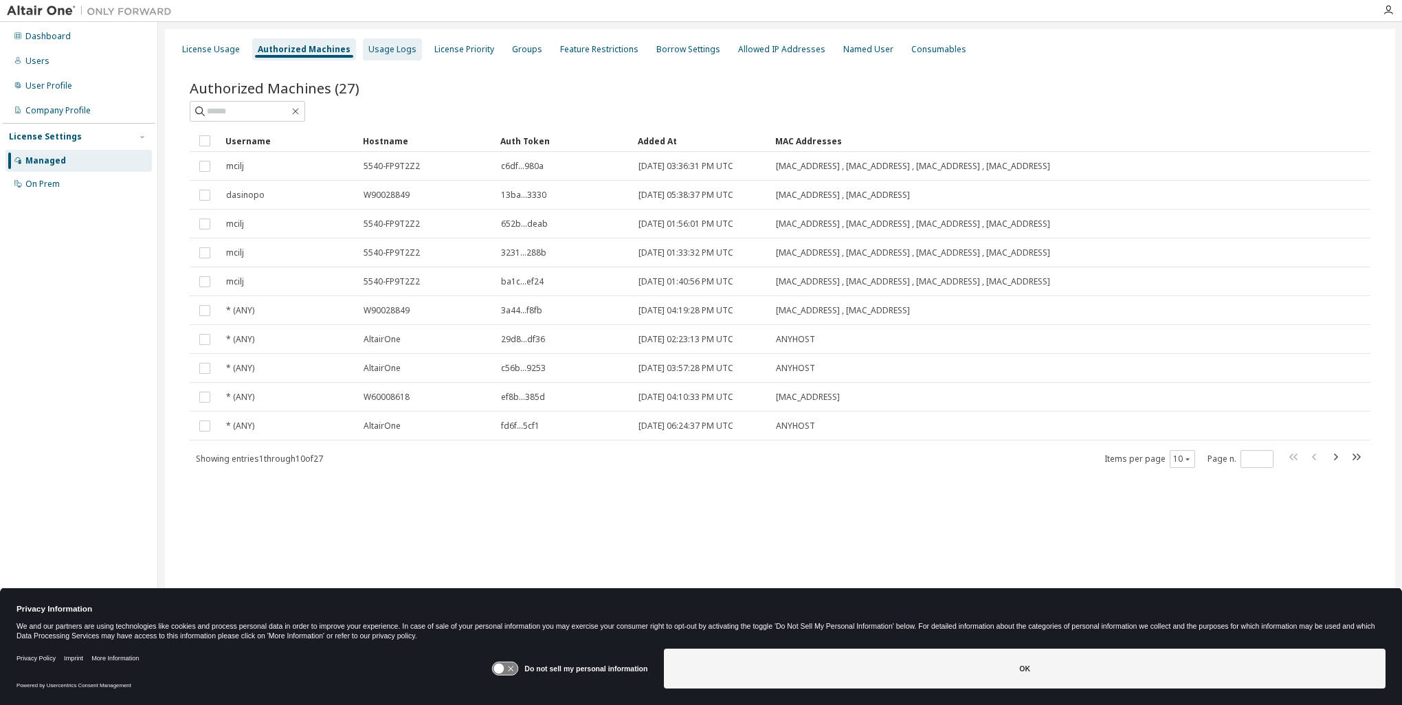
click at [376, 50] on div "Usage Logs" at bounding box center [392, 49] width 48 height 11
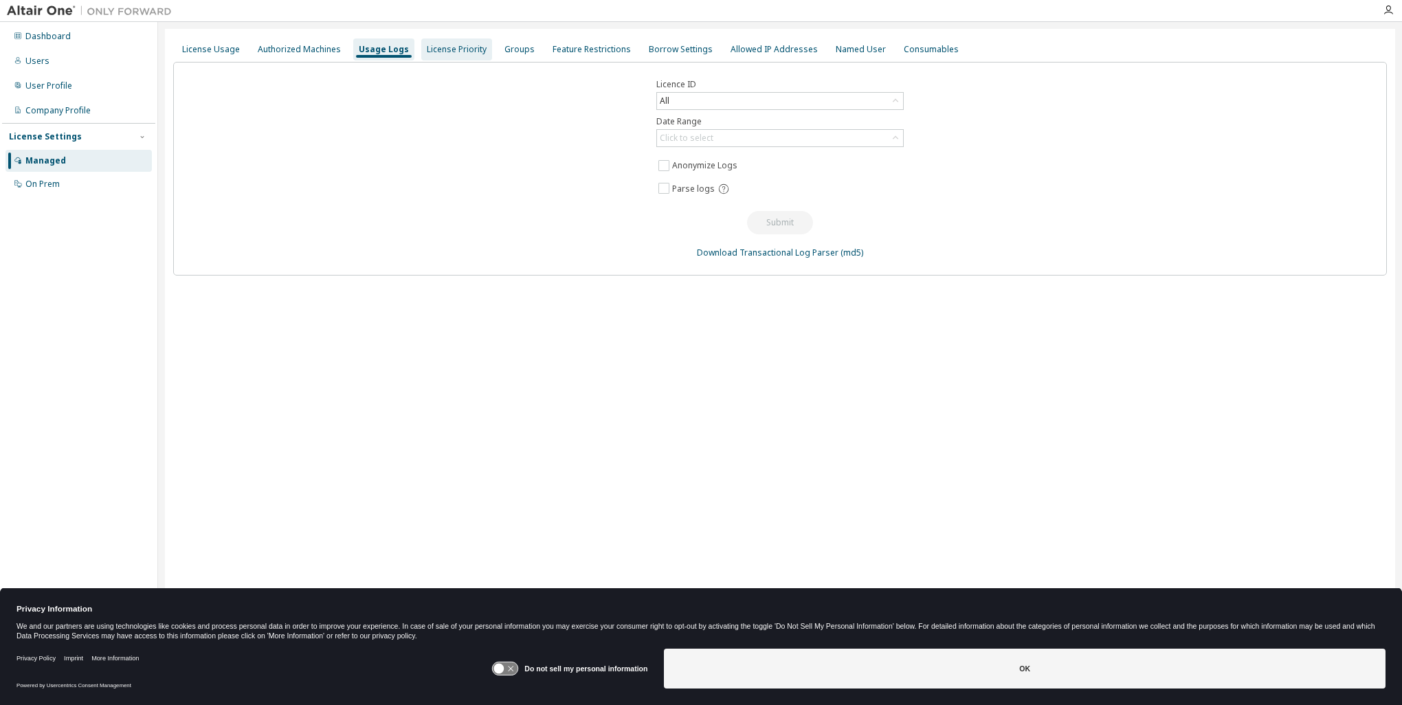
click at [444, 45] on div "License Priority" at bounding box center [457, 49] width 60 height 11
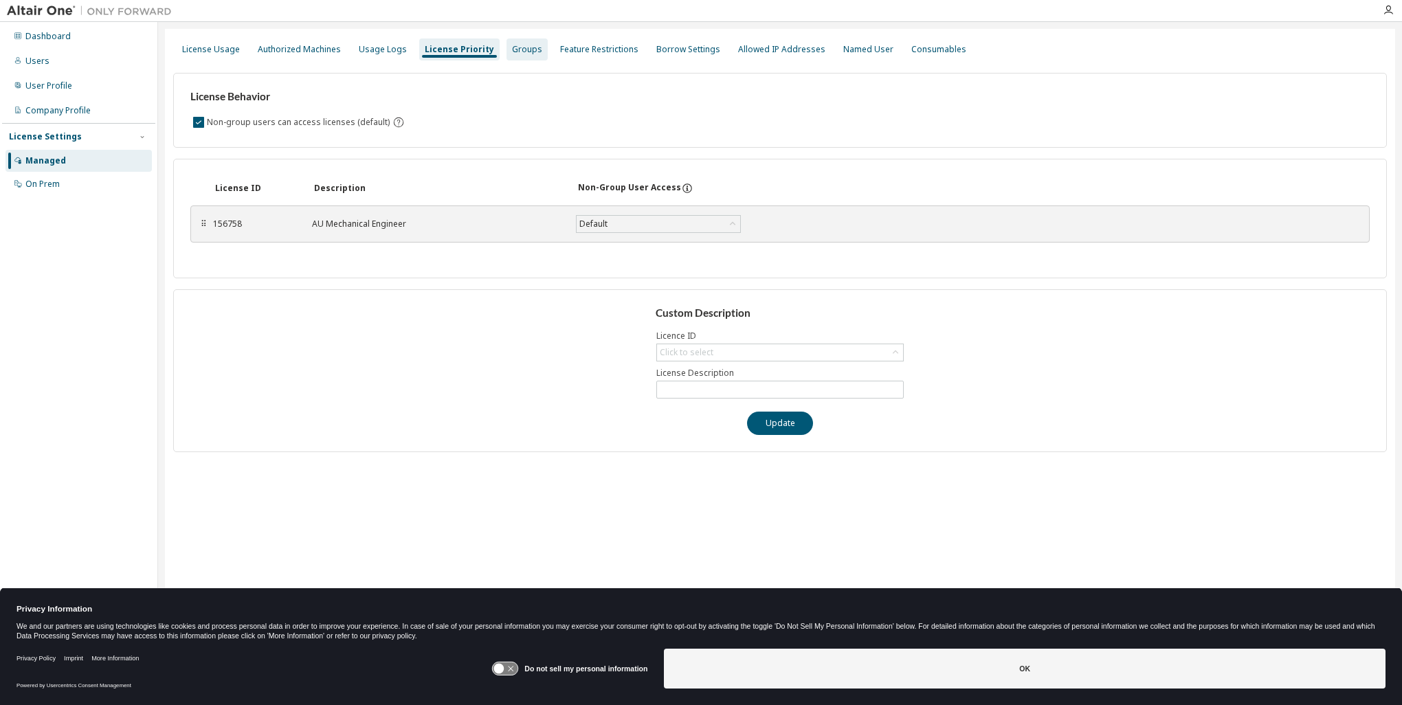
click at [512, 50] on div "Groups" at bounding box center [527, 49] width 30 height 11
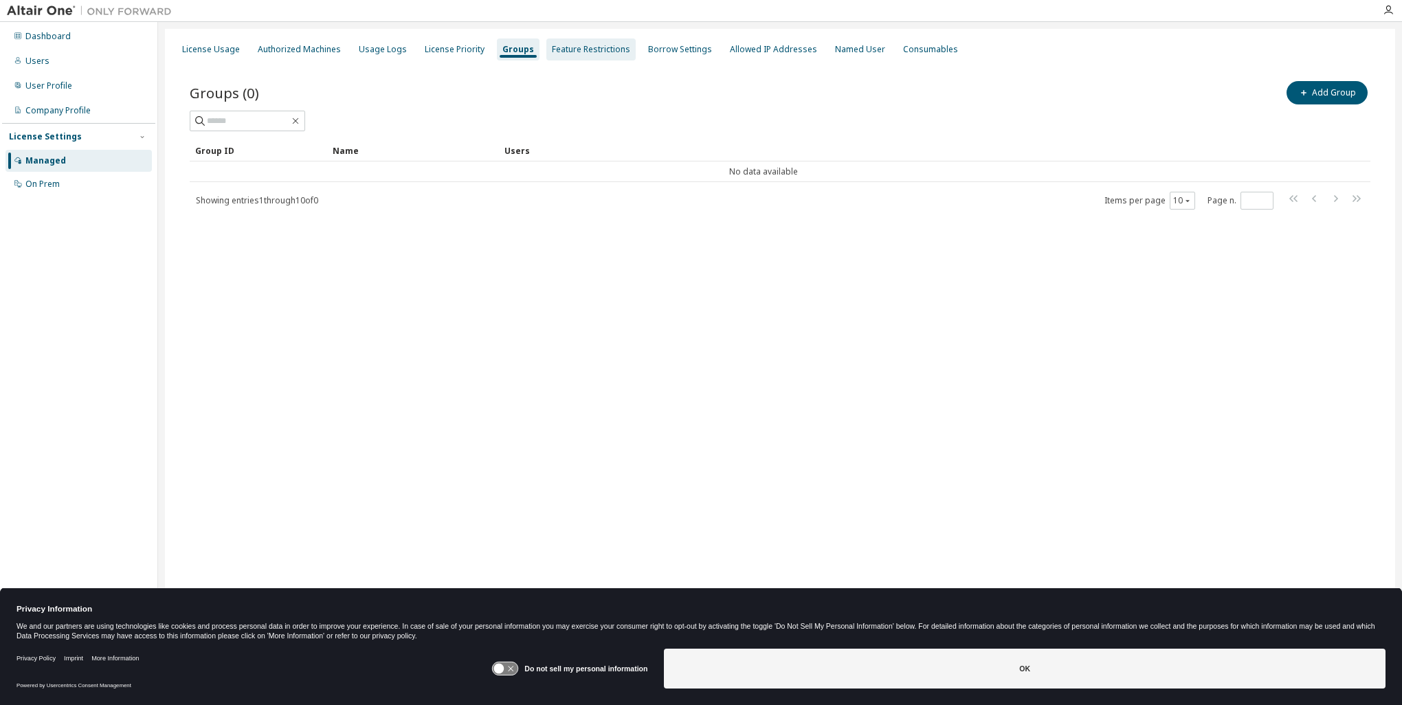
click at [572, 49] on div "Feature Restrictions" at bounding box center [591, 49] width 78 height 11
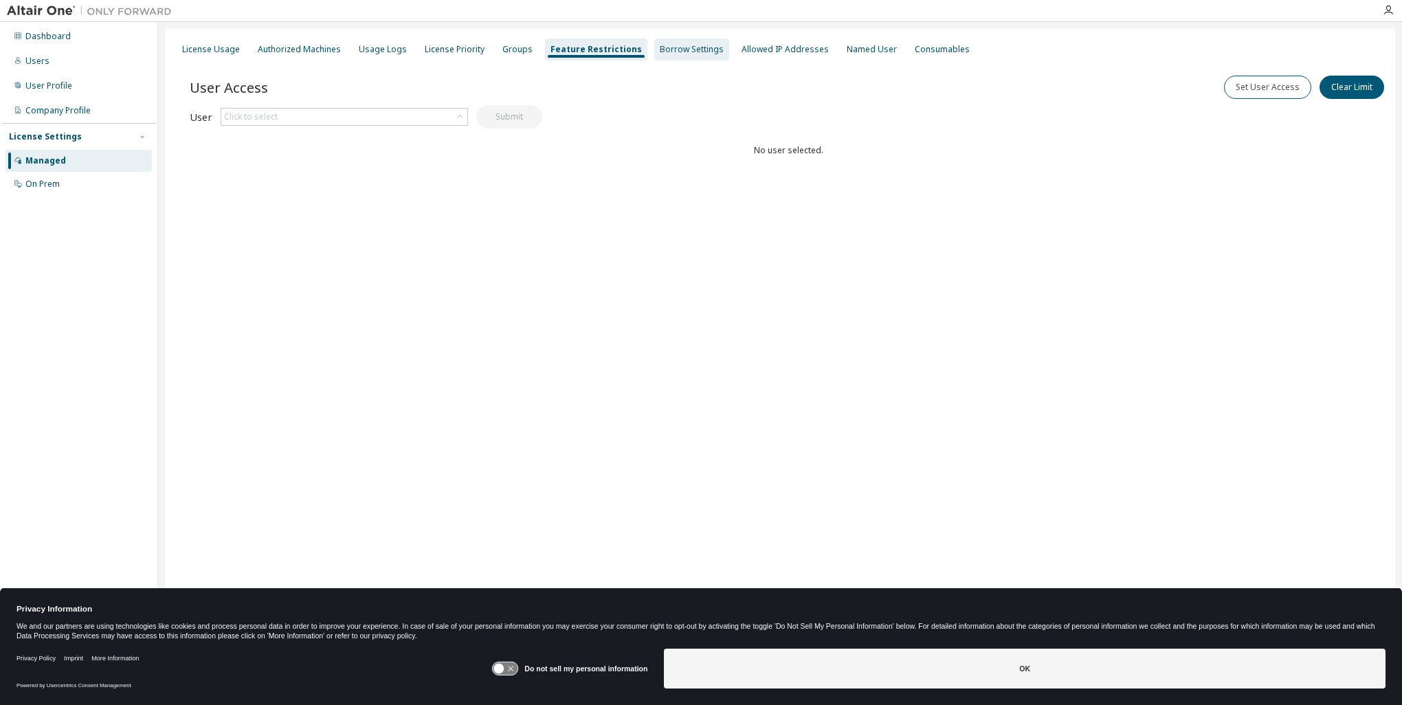
click at [689, 50] on div "Borrow Settings" at bounding box center [692, 49] width 64 height 11
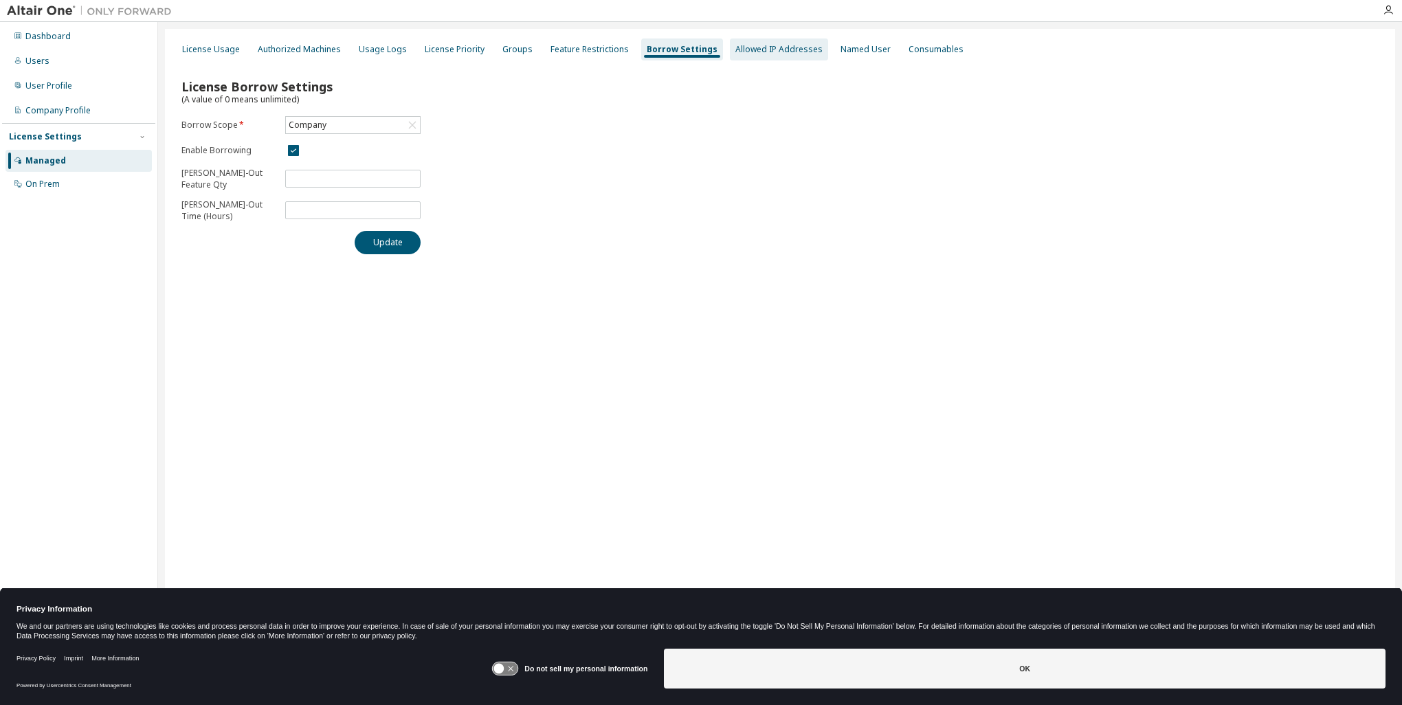
click at [755, 52] on div "Allowed IP Addresses" at bounding box center [778, 49] width 87 height 11
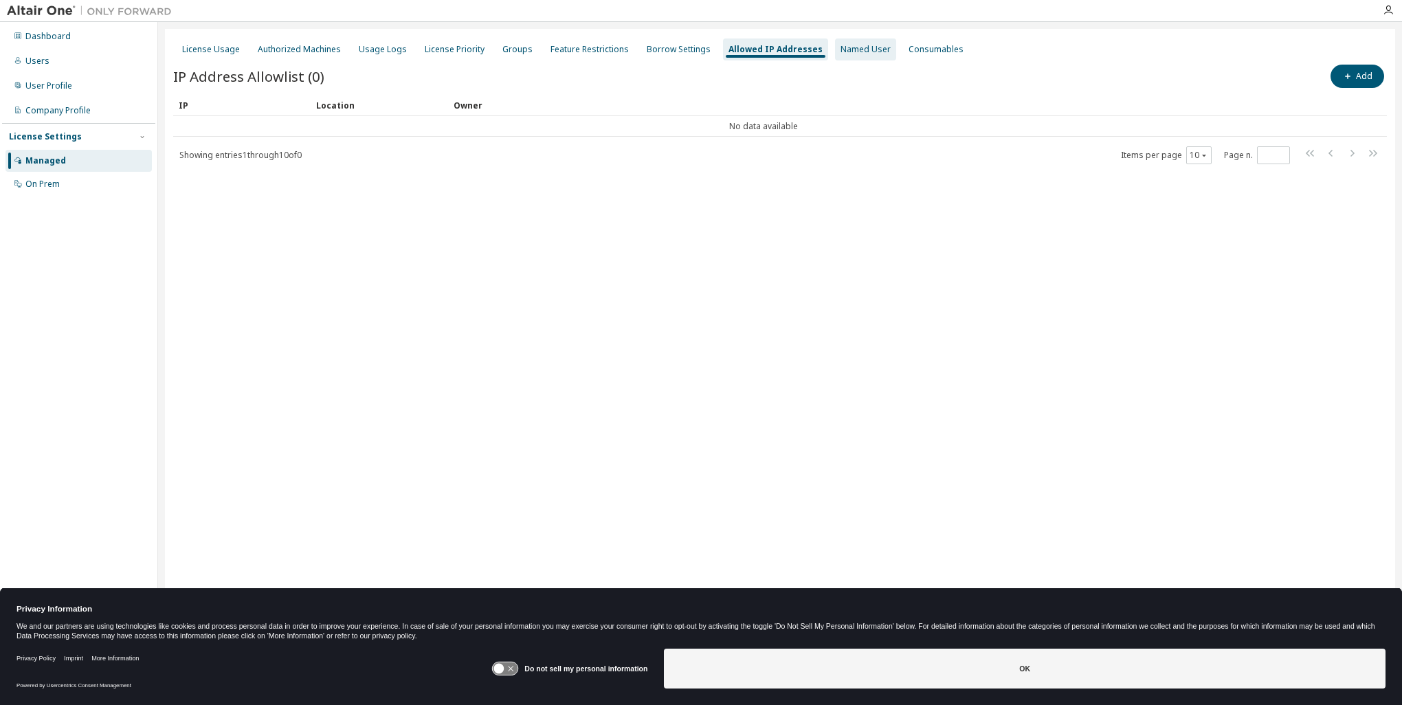
click at [862, 46] on div "Named User" at bounding box center [866, 49] width 50 height 11
